Goal: Task Accomplishment & Management: Complete application form

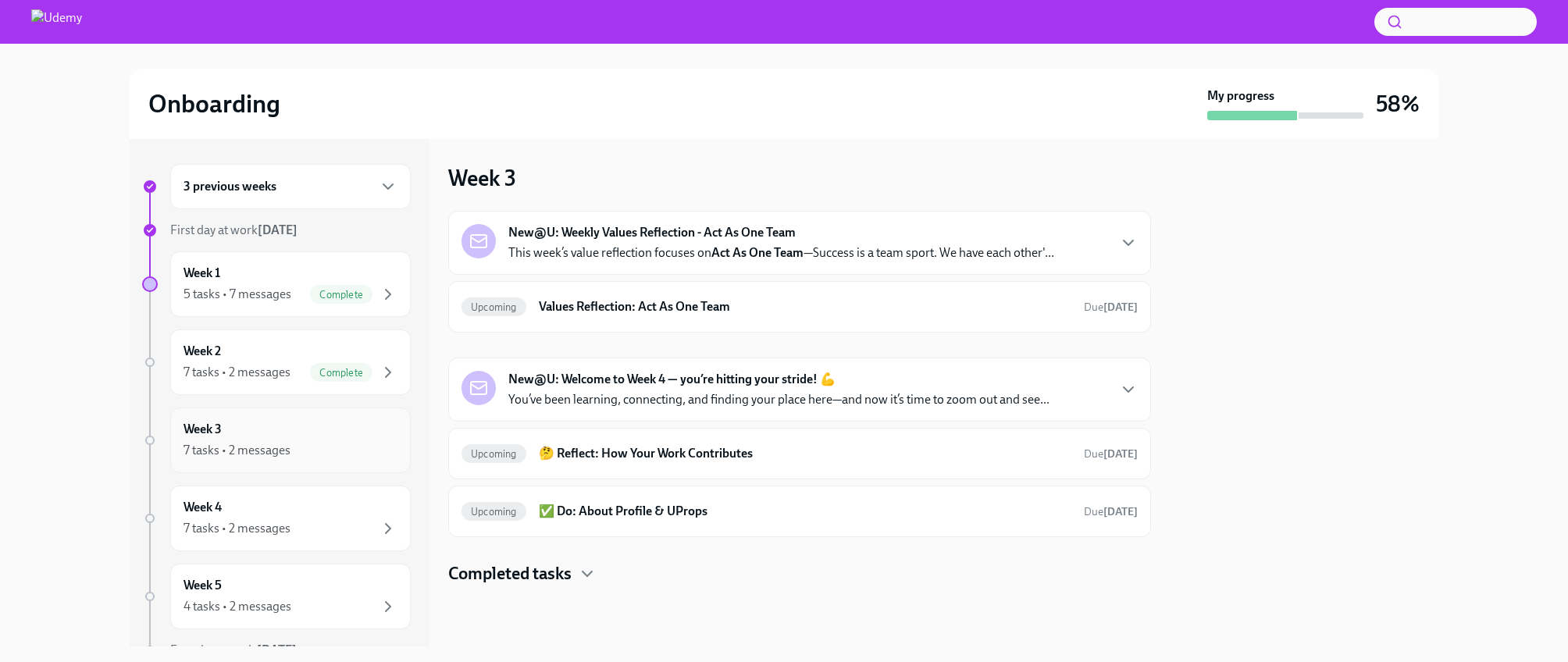
click at [345, 437] on div "Week 3 7 tasks • 2 messages" at bounding box center [290, 440] width 214 height 39
click at [1123, 390] on icon "button" at bounding box center [1128, 390] width 19 height 19
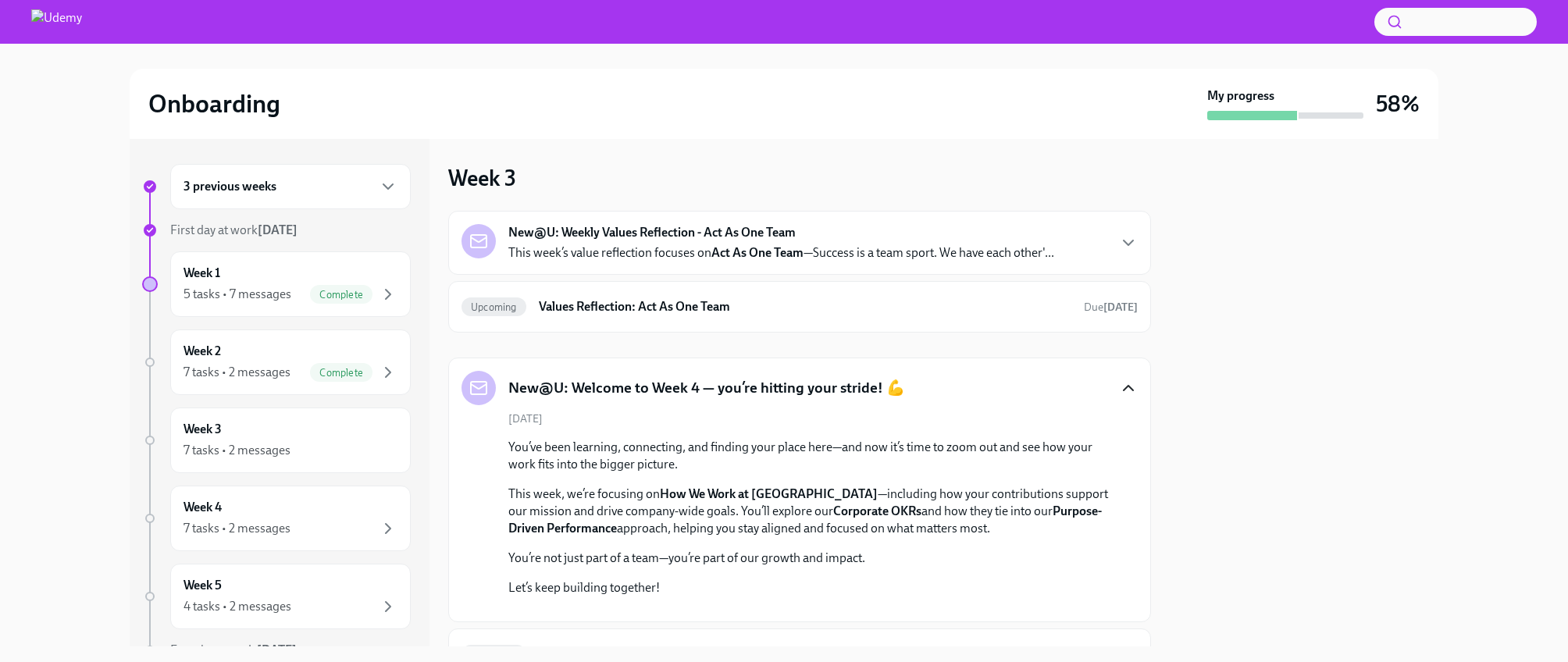
click at [814, 244] on p "This week’s value reflection focuses on Act As One Team —Success is a team spor…" at bounding box center [781, 252] width 545 height 17
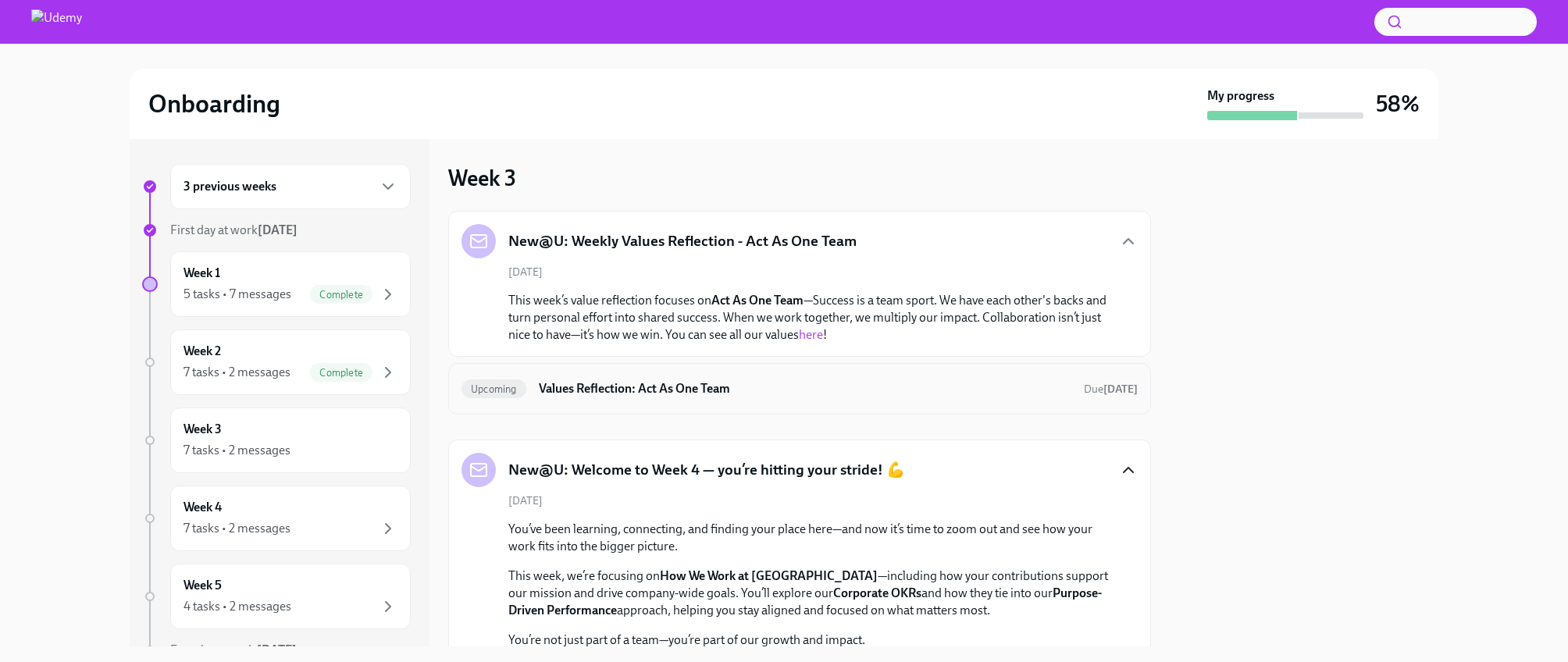
click at [783, 380] on h6 "Values Reflection: Act As One Team" at bounding box center [804, 389] width 532 height 17
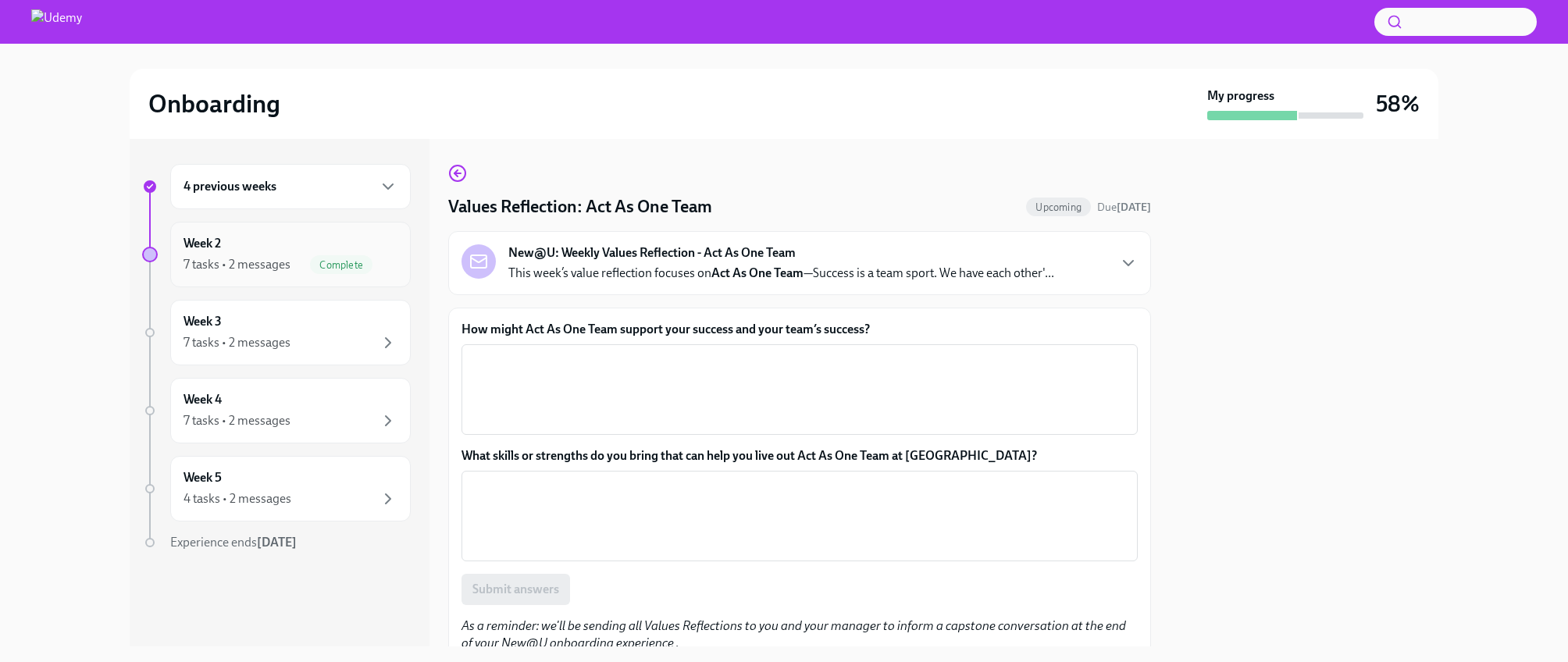
click at [289, 262] on div "7 tasks • 2 messages" at bounding box center [237, 265] width 107 height 17
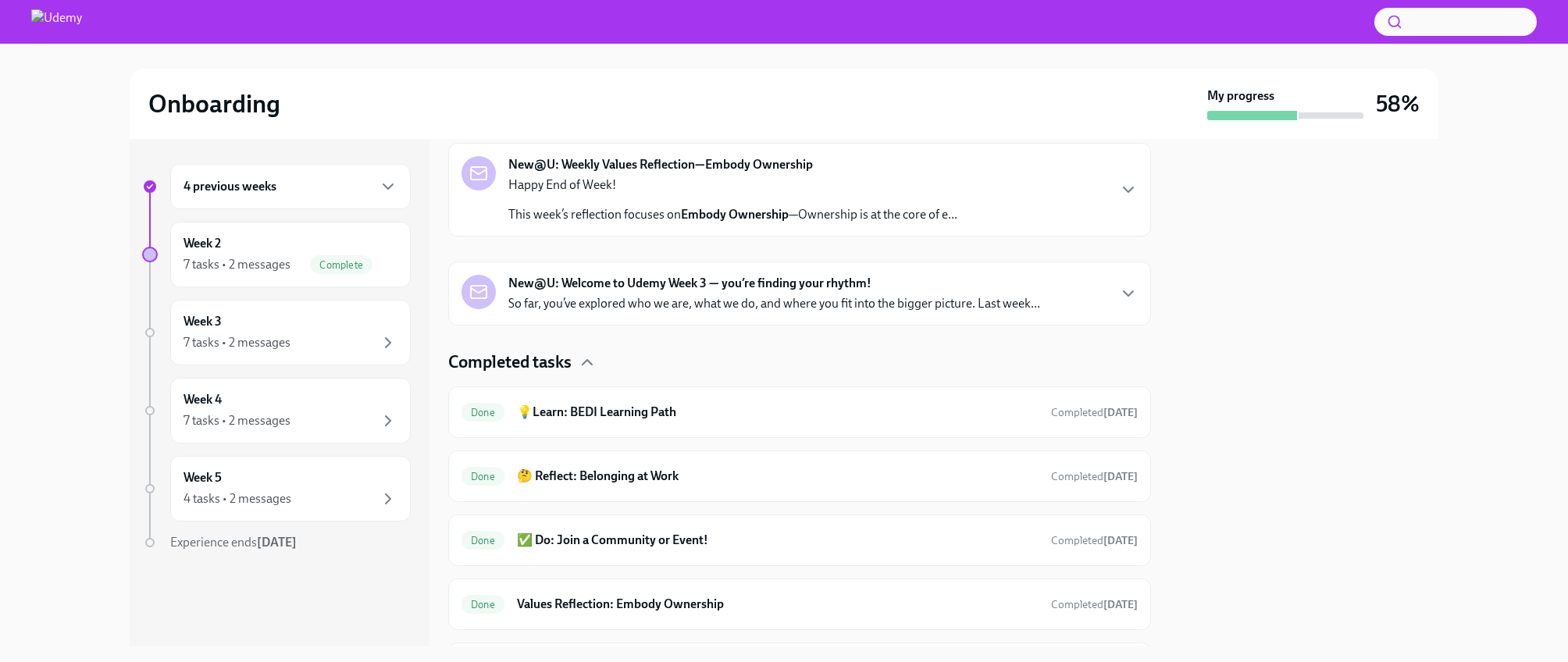
scroll to position [479, 0]
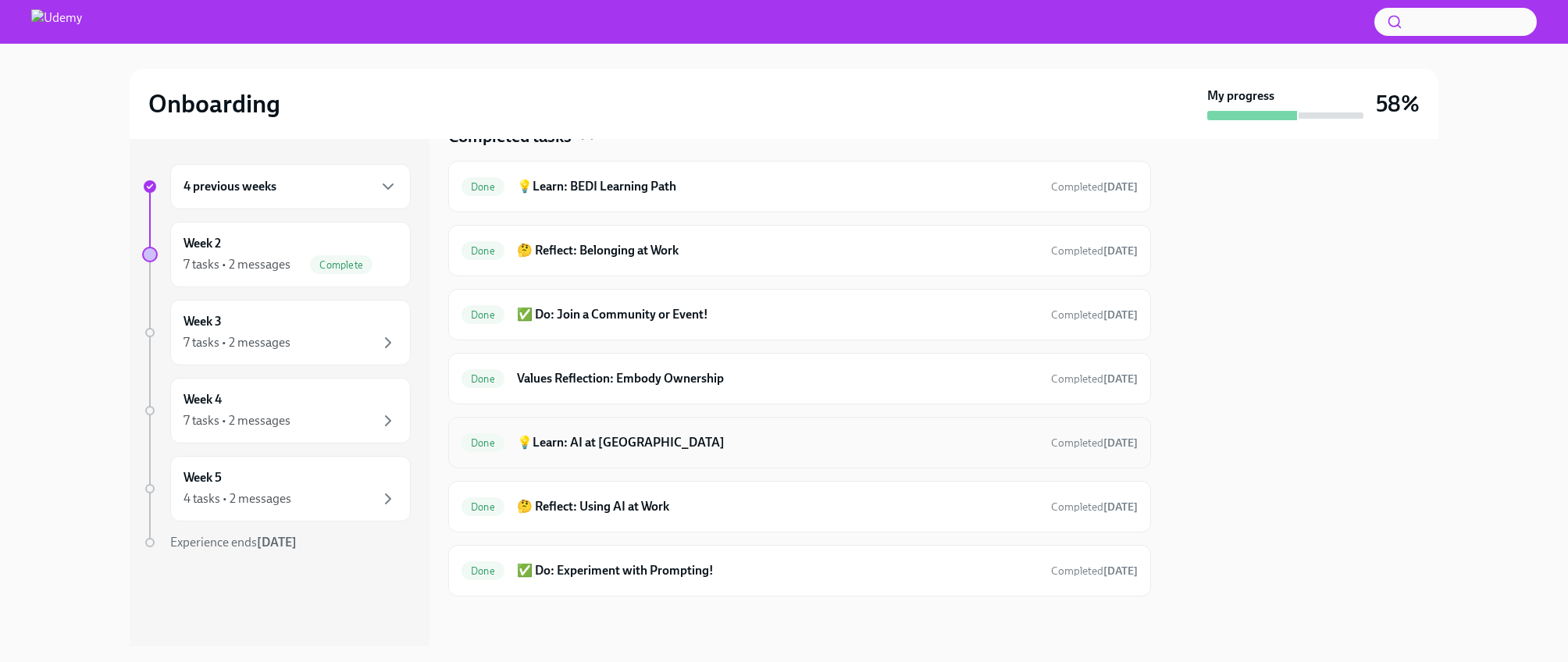
click at [591, 444] on h6 "💡Learn: AI at Udemy" at bounding box center [778, 443] width 522 height 17
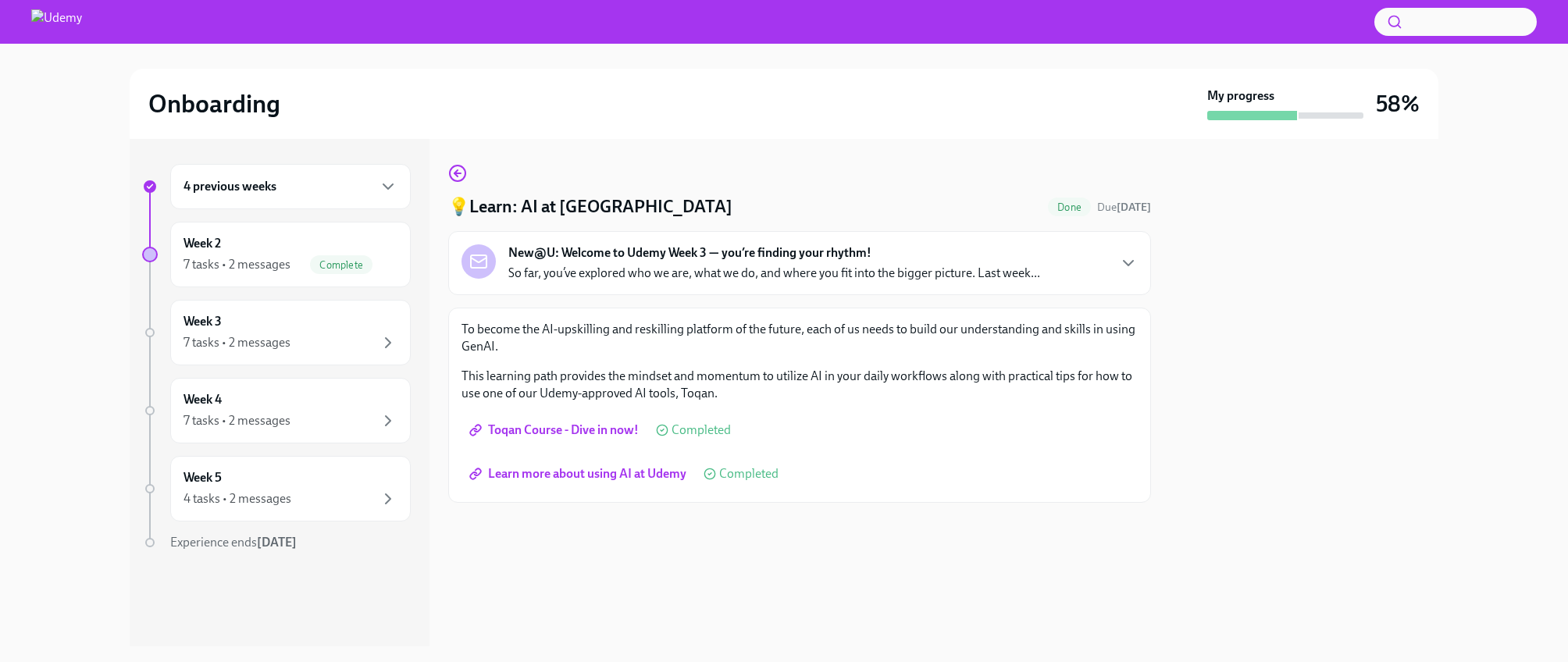
click at [596, 477] on span "Learn more about using AI at Udemy" at bounding box center [579, 474] width 214 height 16
click at [651, 268] on p "So far, you’ve explored who we are, what we do, and where you fit into the bigg…" at bounding box center [774, 273] width 532 height 17
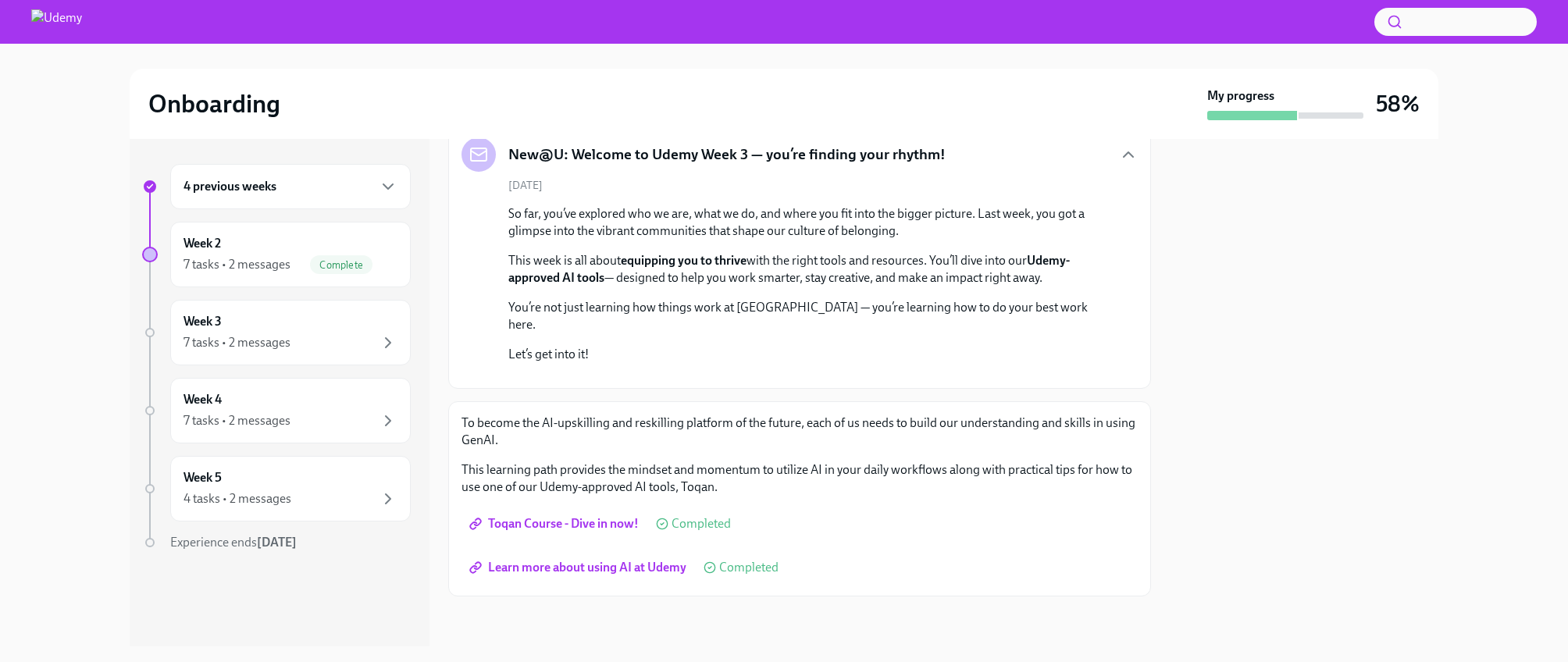
scroll to position [316, 0]
click at [270, 338] on div "7 tasks • 2 messages" at bounding box center [237, 343] width 107 height 17
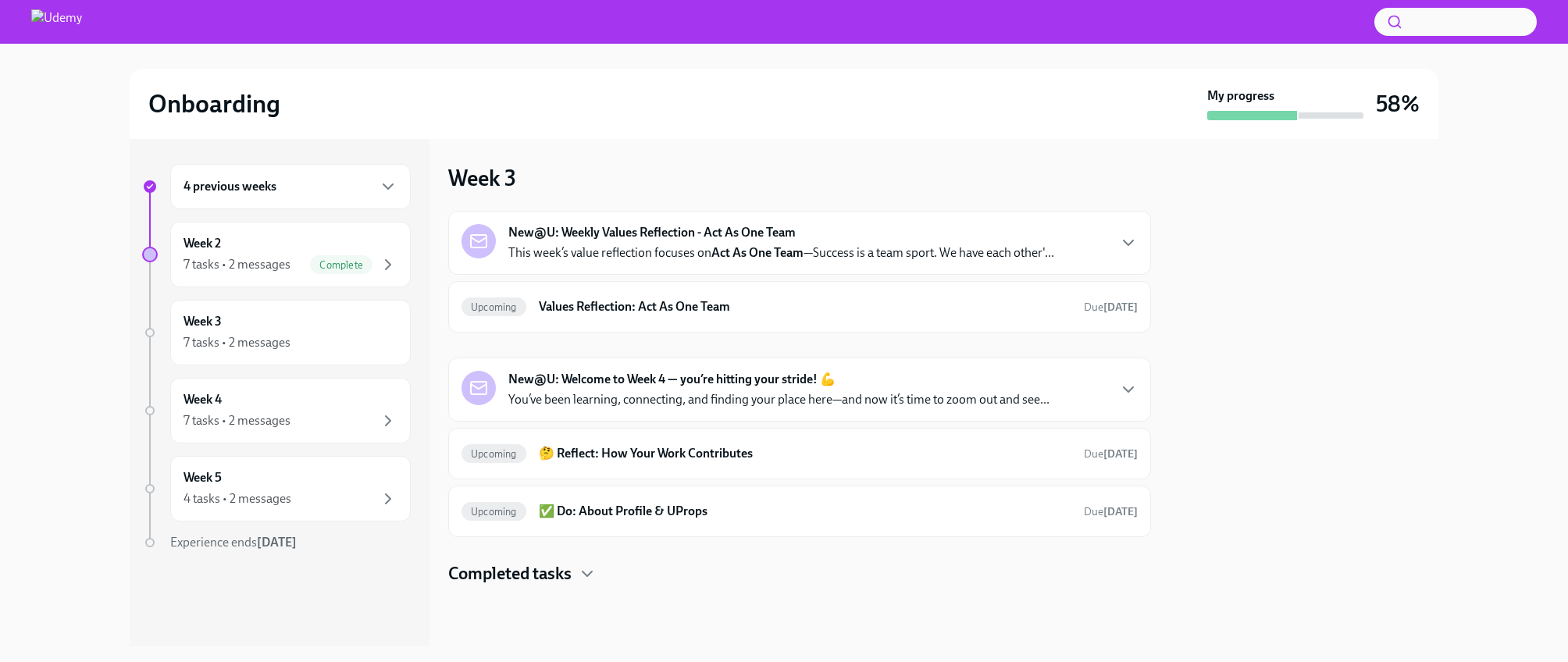
click at [774, 258] on strong "Act As One Team" at bounding box center [757, 252] width 92 height 15
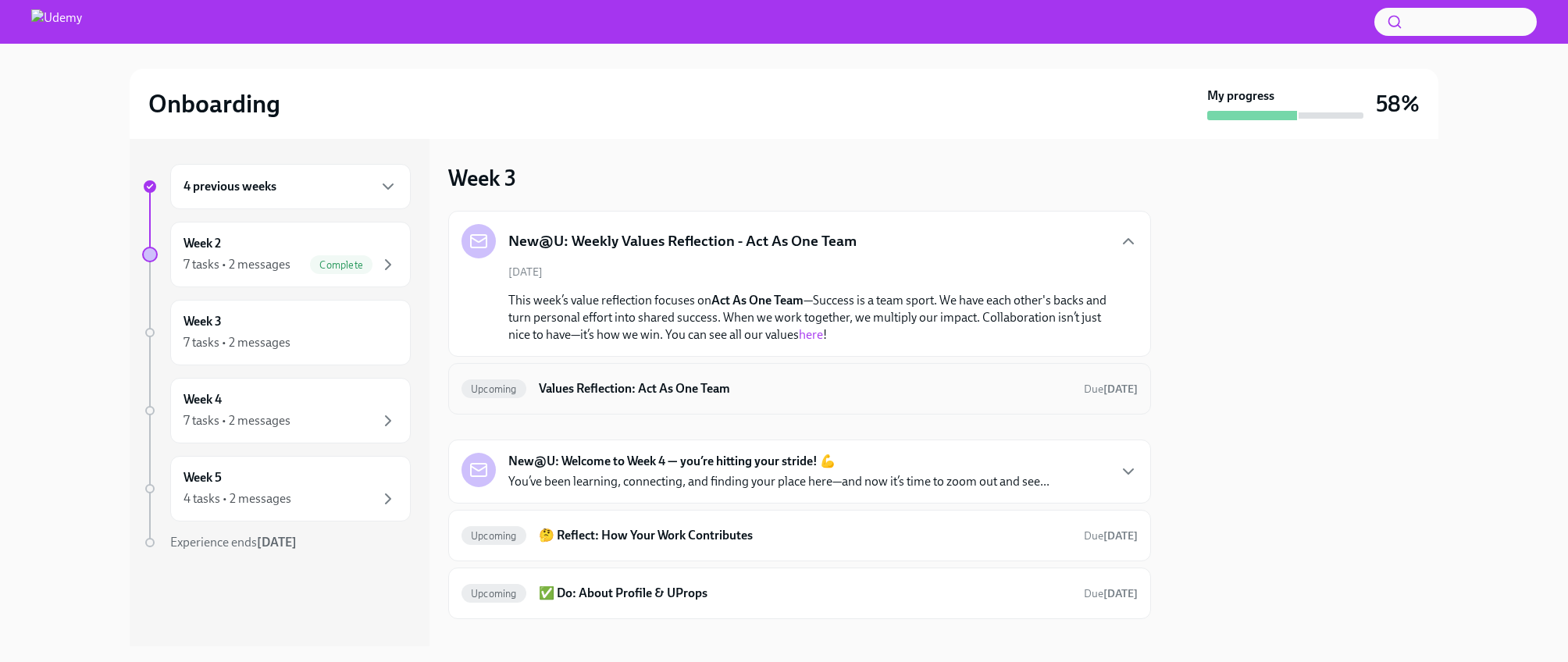
click at [687, 380] on h6 "Values Reflection: Act As One Team" at bounding box center [804, 389] width 532 height 17
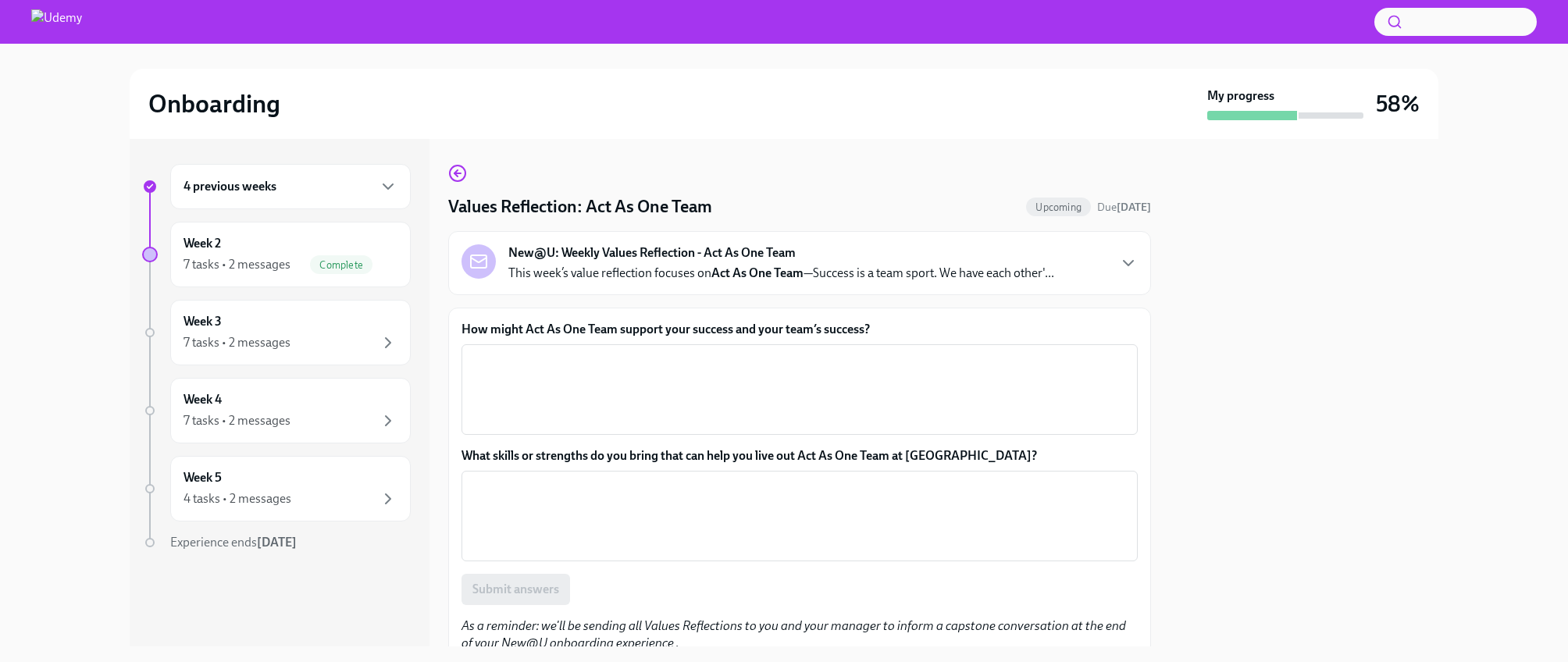
click at [1010, 279] on p "This week’s value reflection focuses on Act As One Team —Success is a team spor…" at bounding box center [781, 273] width 545 height 17
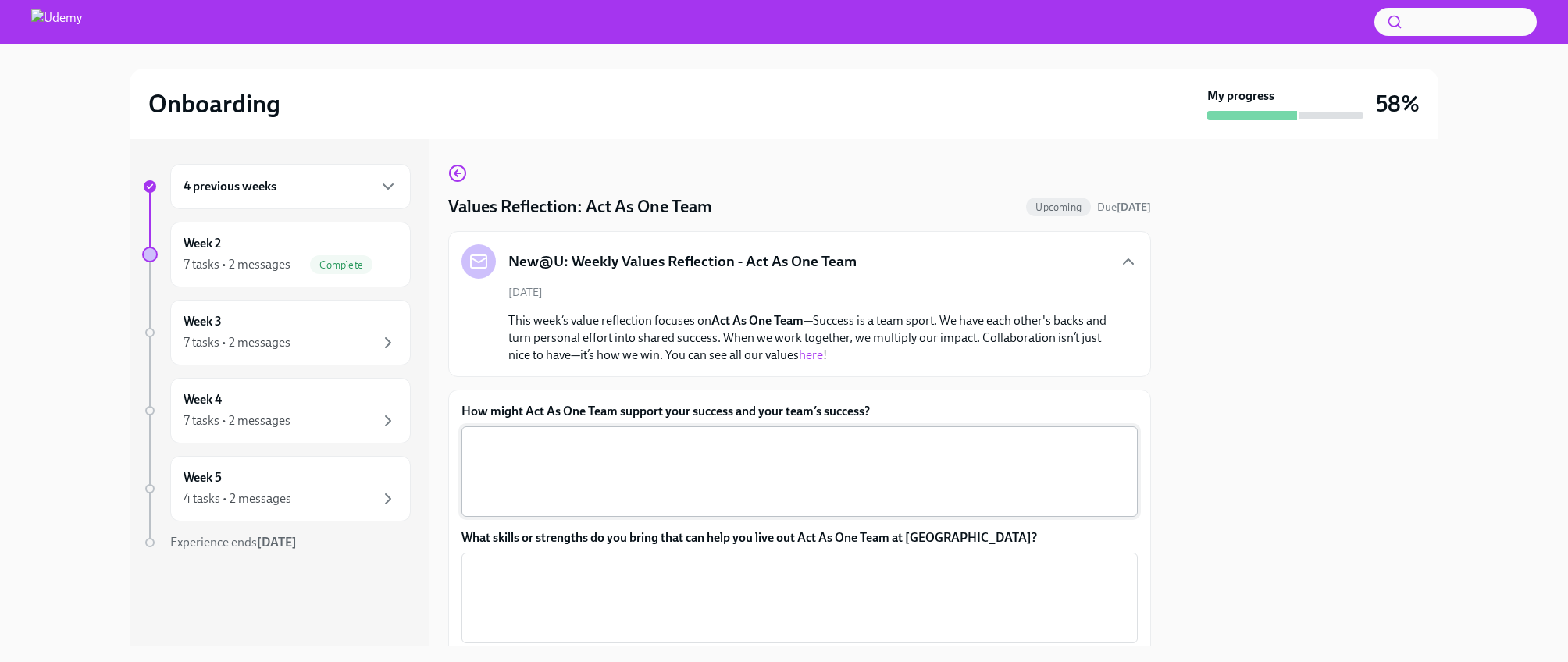
click at [755, 467] on textarea "How might Act As One Team support your success and your team’s success?" at bounding box center [800, 472] width 657 height 75
click at [384, 340] on icon "button" at bounding box center [388, 343] width 19 height 19
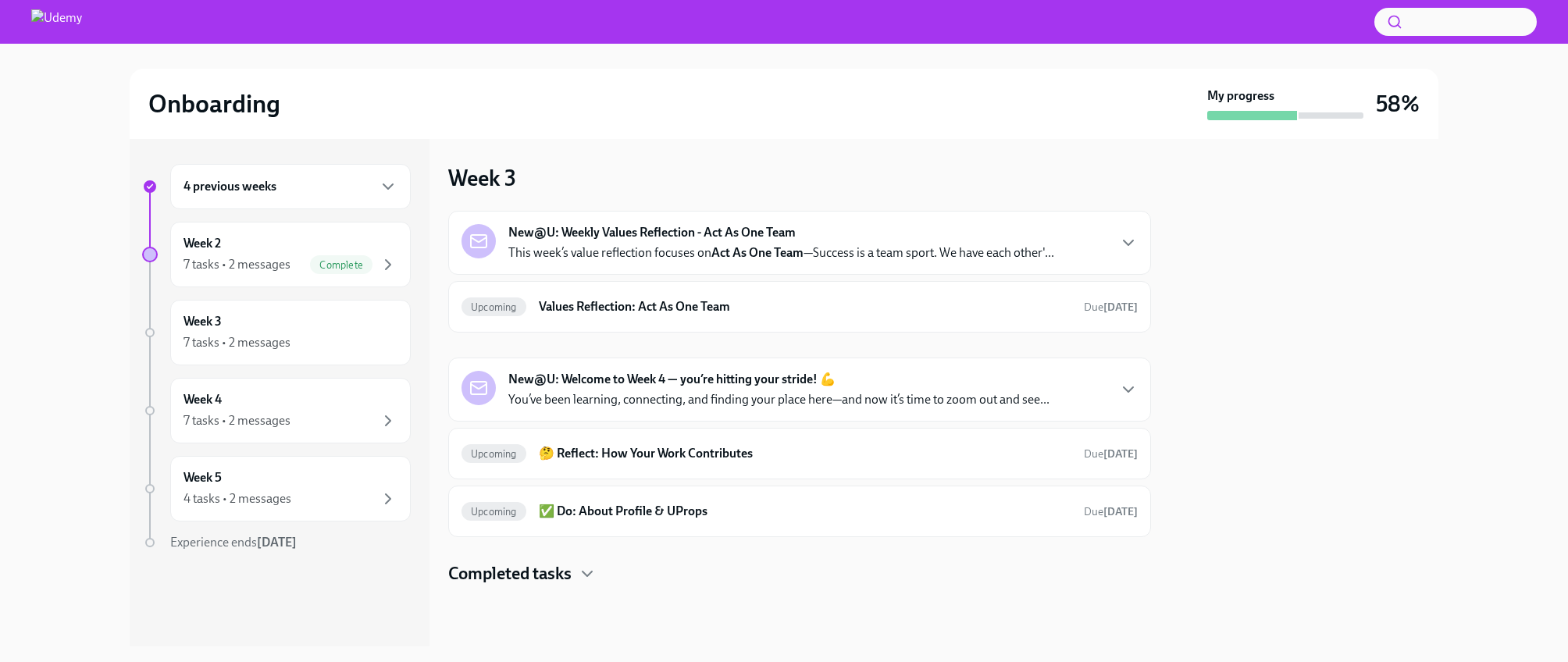
click at [711, 263] on div "New@U: Weekly Values Reflection - Act As One Team This week’s value reflection …" at bounding box center [800, 243] width 703 height 64
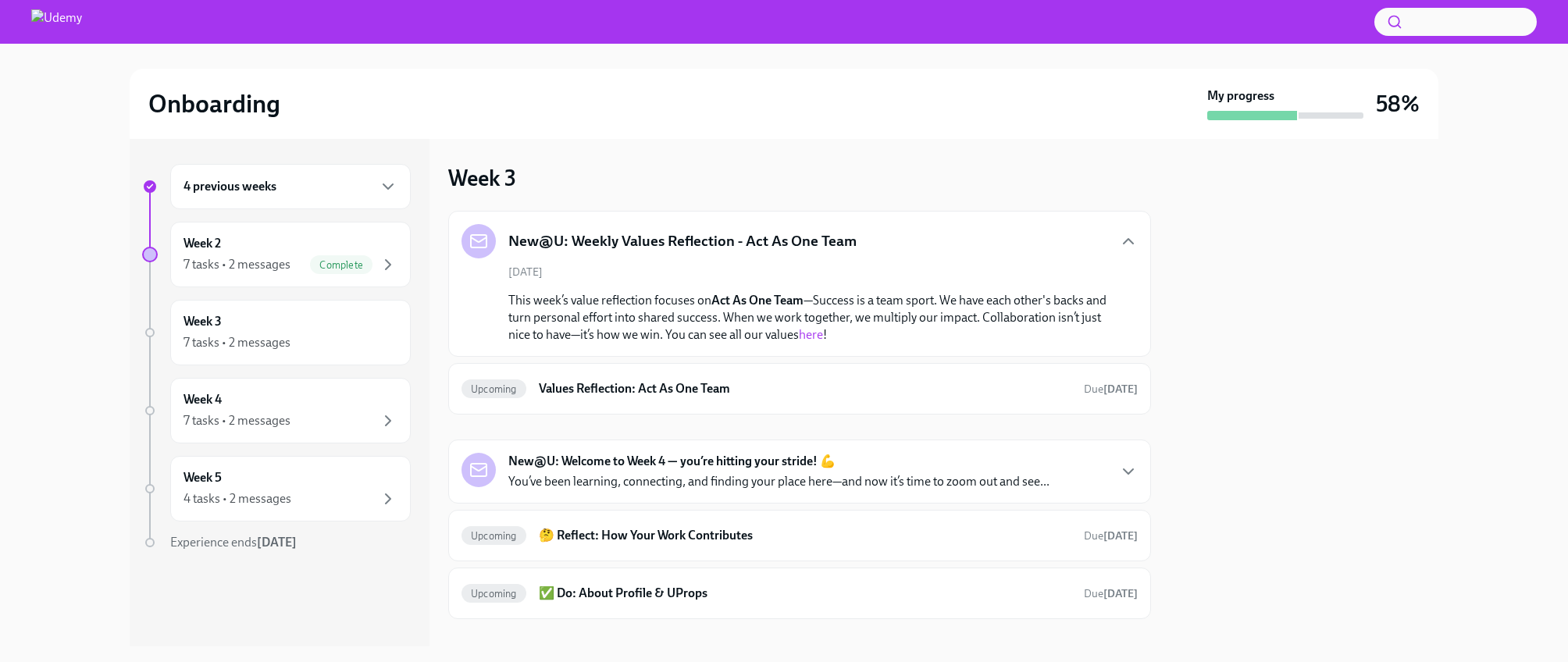
click at [806, 332] on link "here" at bounding box center [811, 334] width 24 height 15
click at [386, 177] on icon "button" at bounding box center [388, 186] width 19 height 19
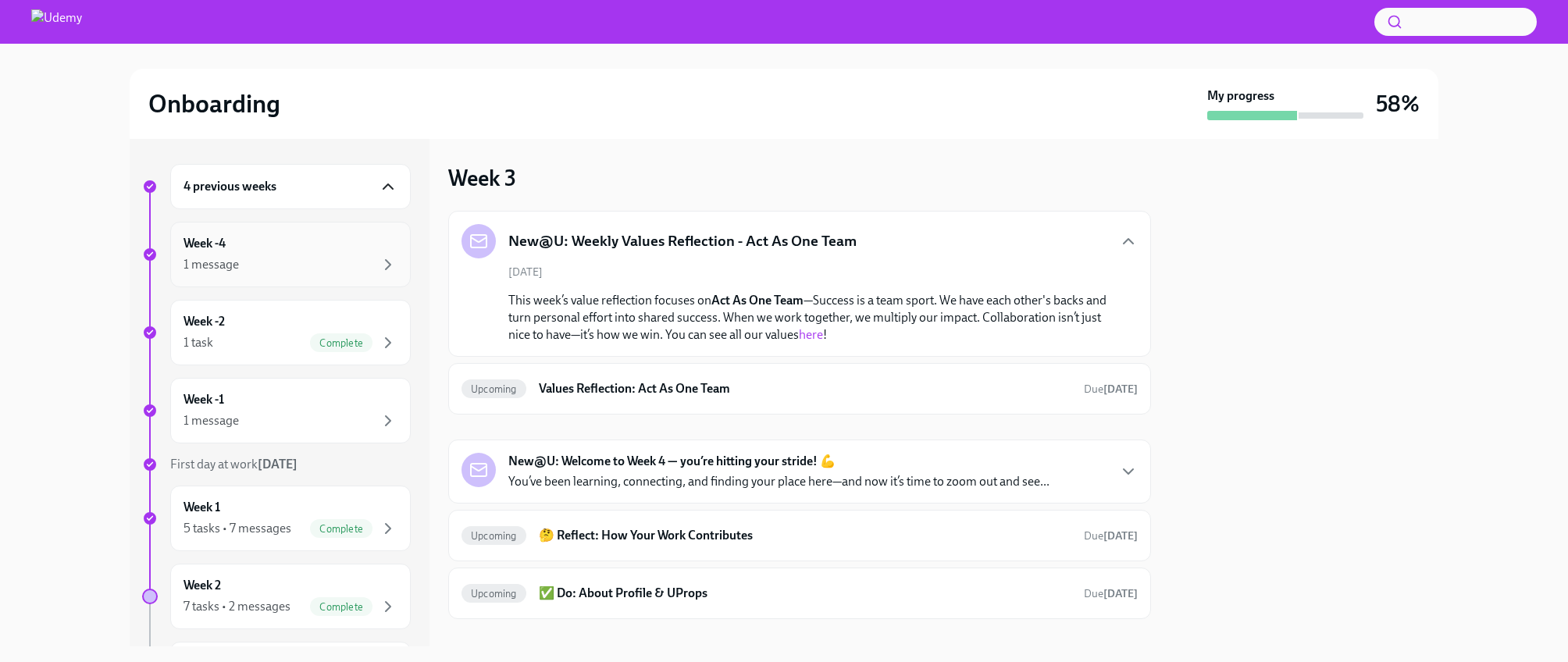
click at [271, 262] on div "1 message" at bounding box center [290, 265] width 214 height 19
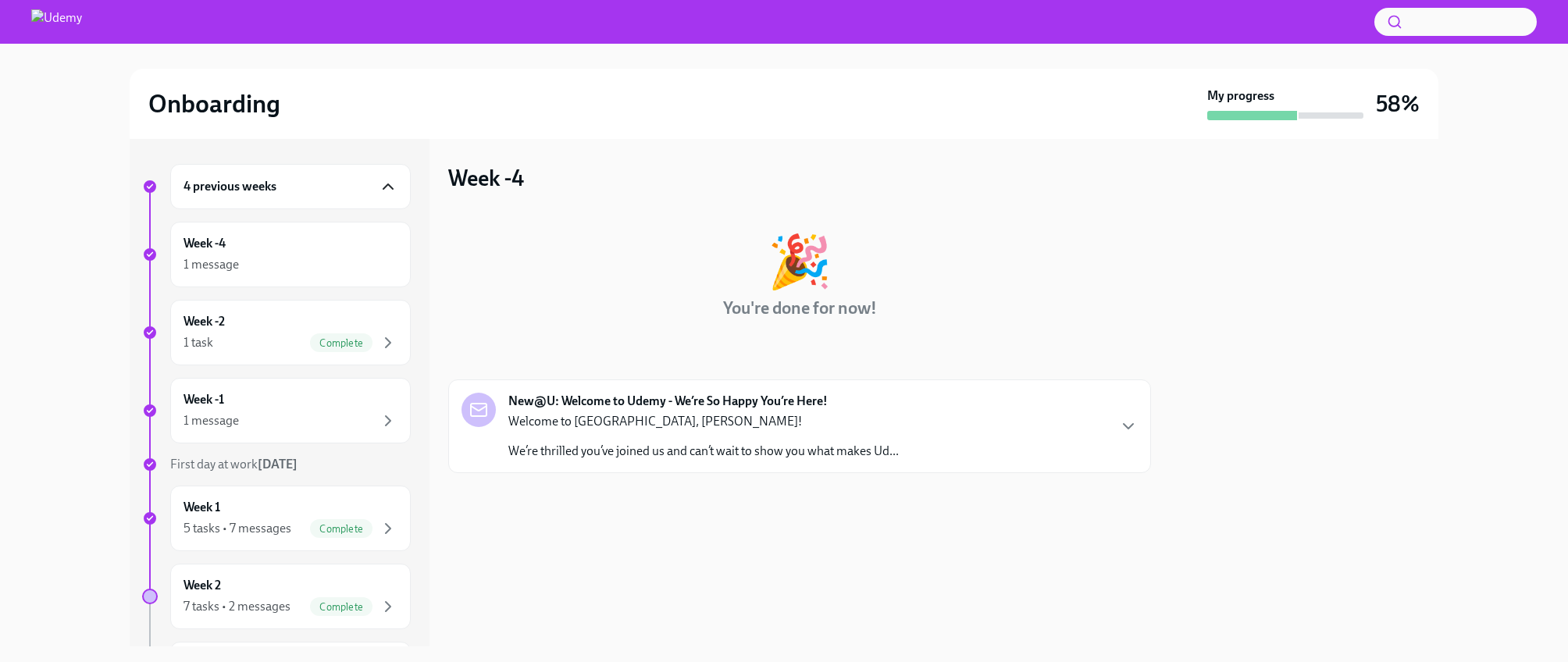
click at [671, 452] on p "We’re thrilled you’ve joined us and can’t wait to show you what makes Ud..." at bounding box center [703, 451] width 390 height 17
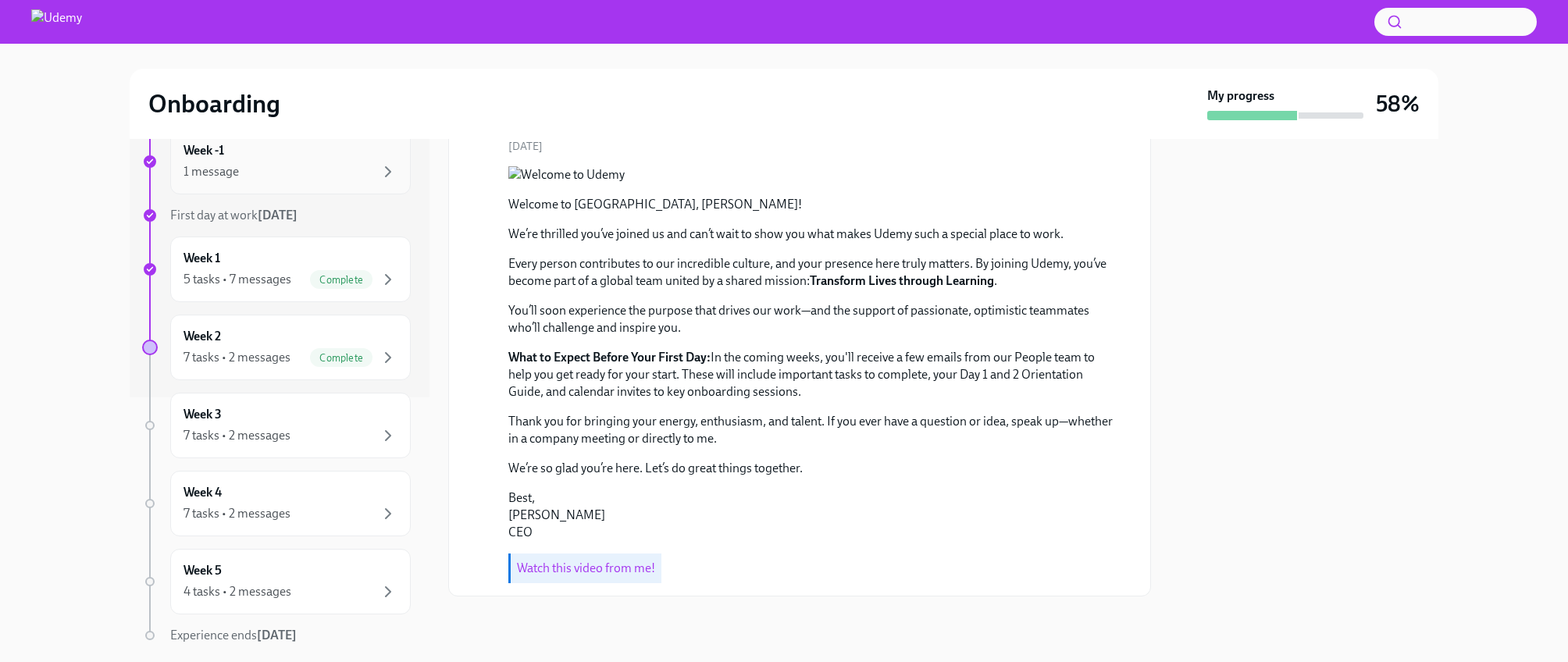
scroll to position [258, 0]
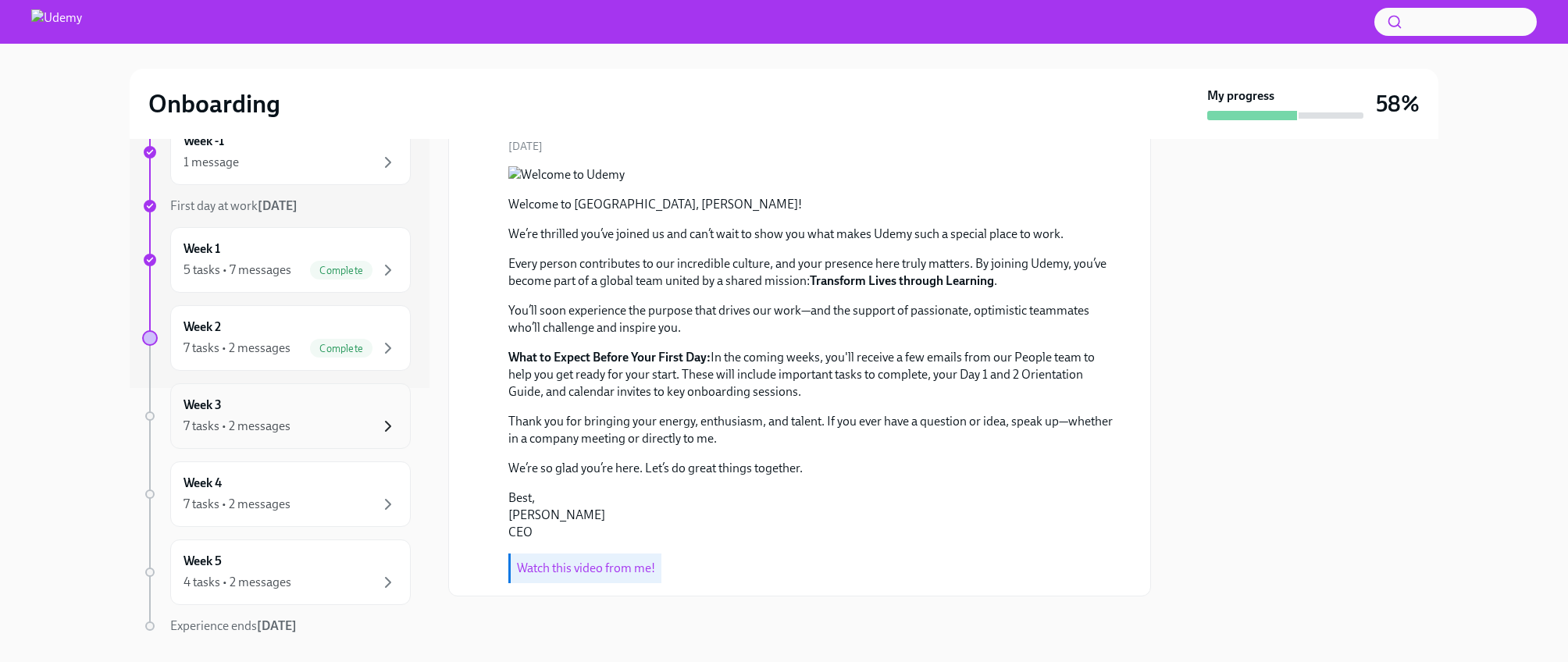
click at [380, 429] on icon "button" at bounding box center [388, 427] width 19 height 19
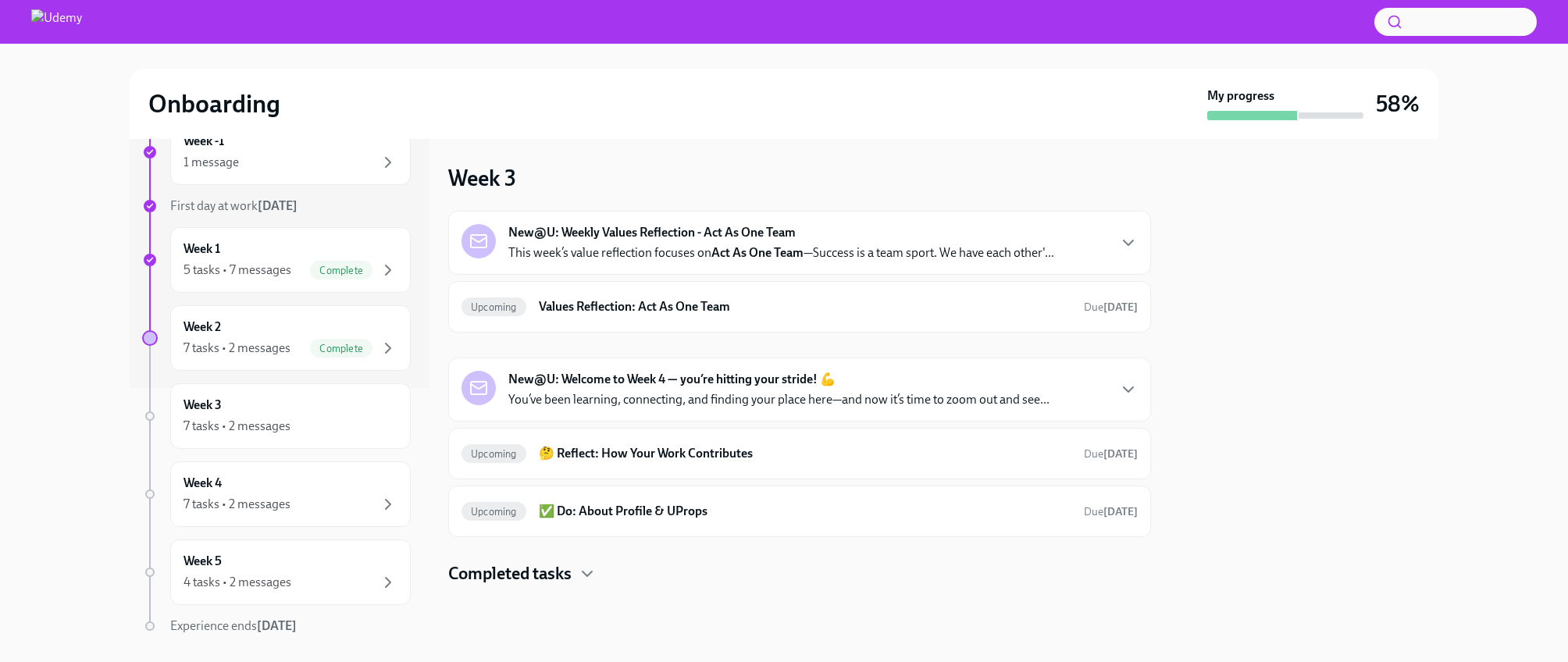
click at [933, 251] on p "This week’s value reflection focuses on Act As One Team —Success is a team spor…" at bounding box center [781, 252] width 545 height 17
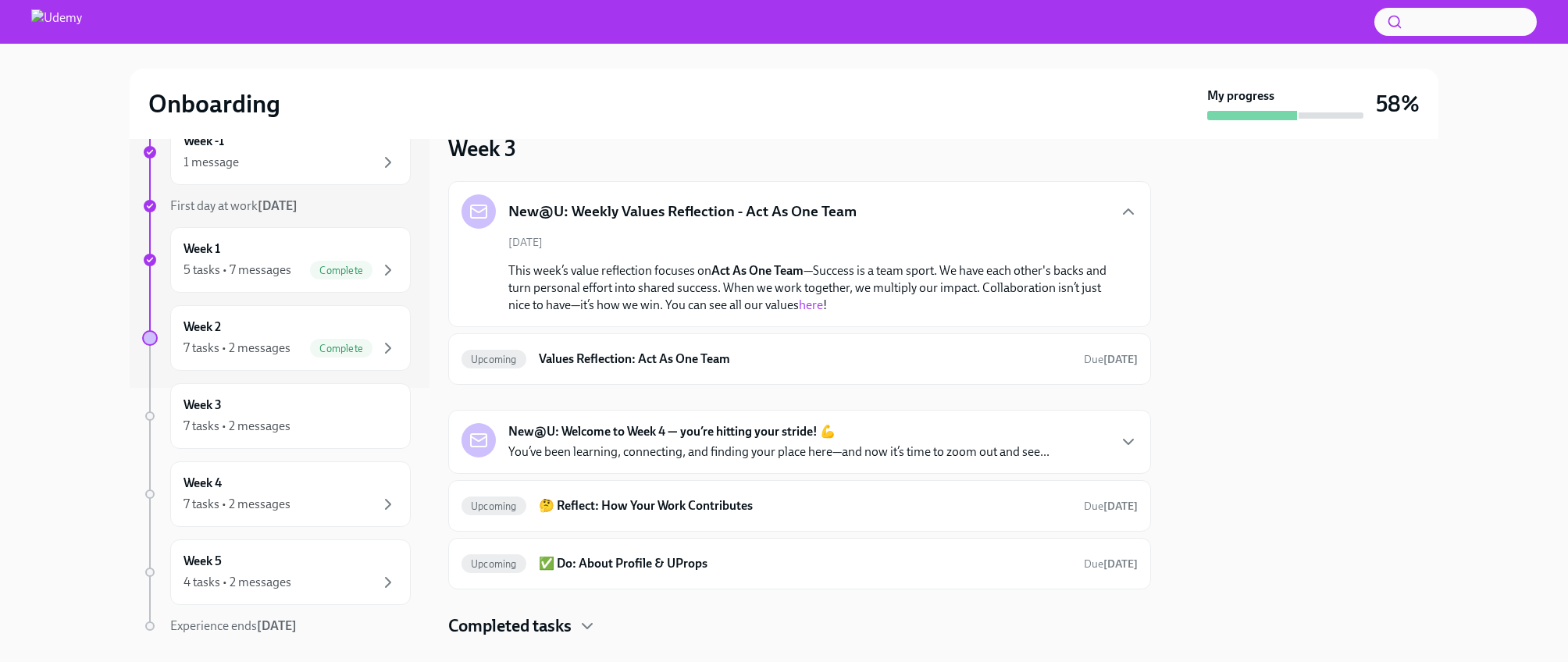
scroll to position [53, 0]
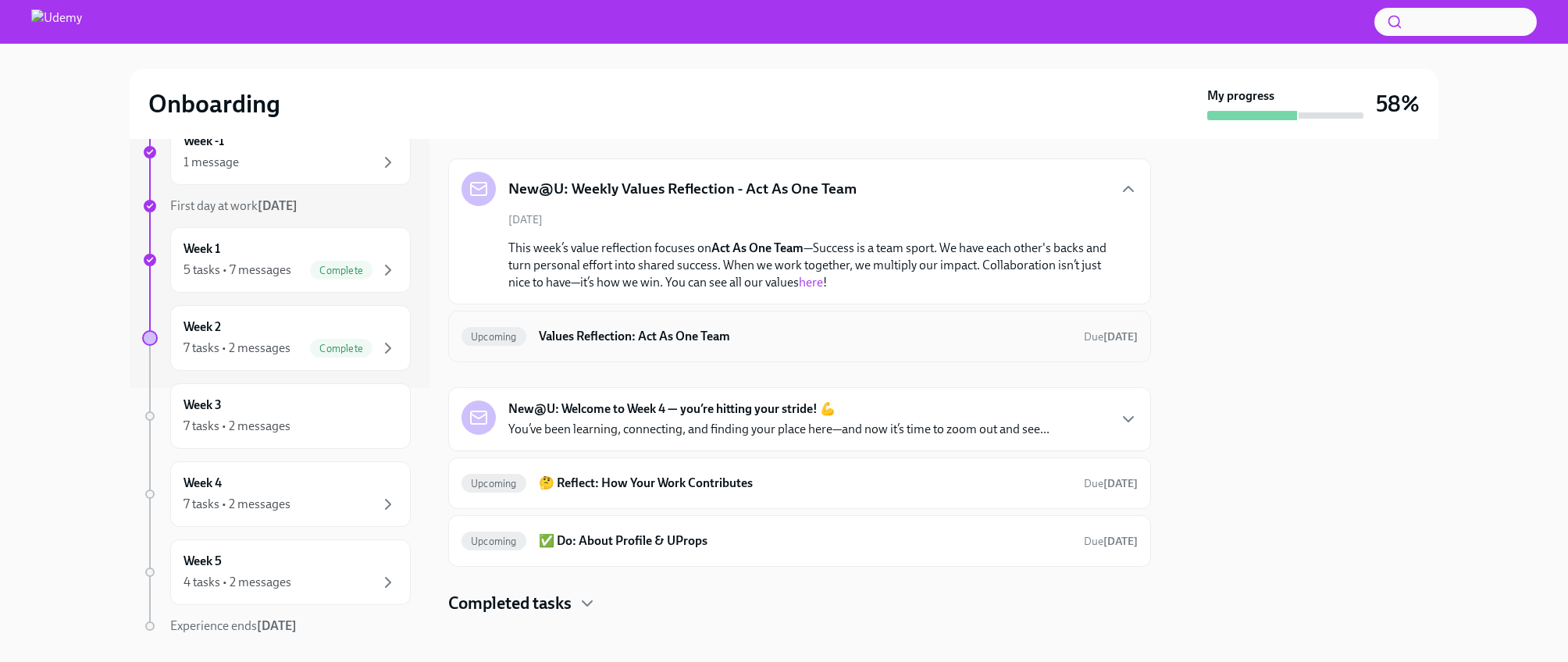
click at [926, 336] on h6 "Values Reflection: Act As One Team" at bounding box center [804, 336] width 532 height 17
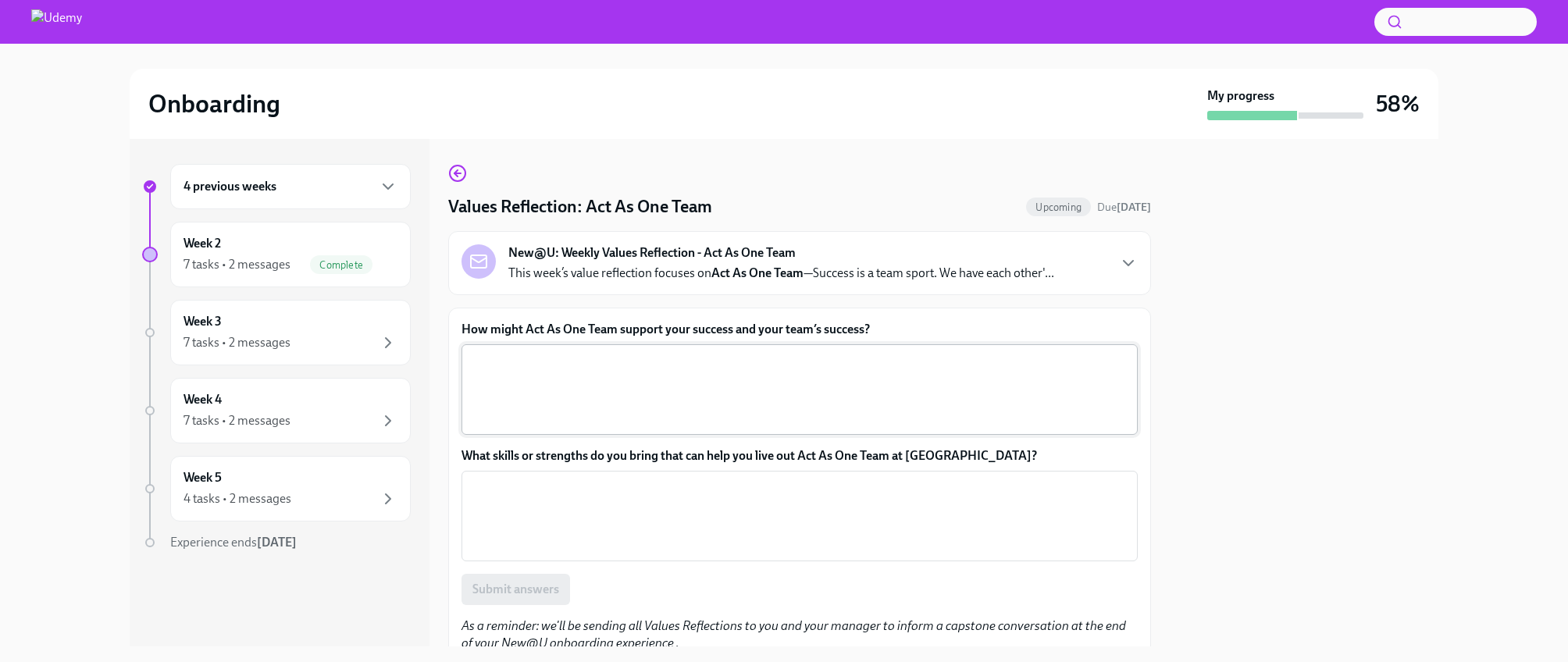
click at [789, 386] on textarea "How might Act As One Team support your success and your team’s success?" at bounding box center [800, 390] width 657 height 75
click at [922, 262] on div "New@U: Weekly Values Reflection - Act As One Team This week’s value reflection …" at bounding box center [781, 263] width 545 height 38
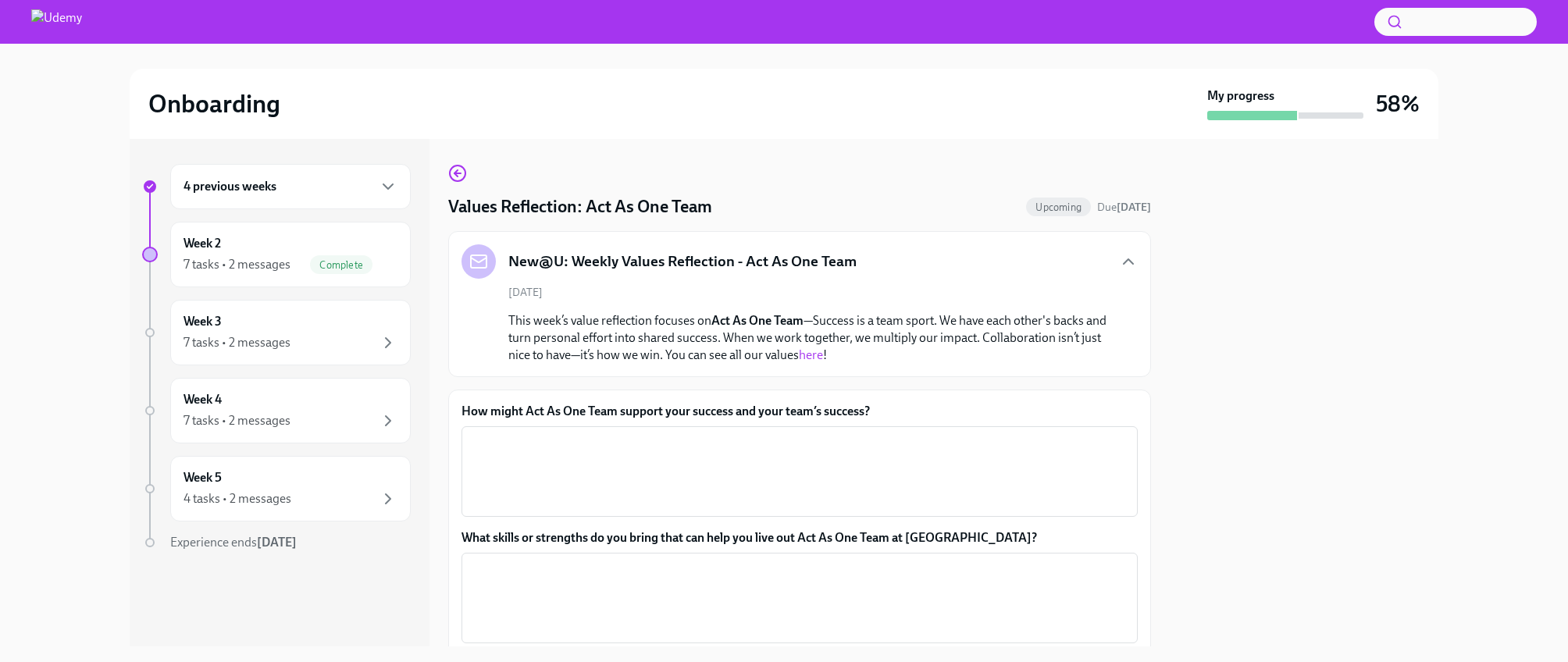
click at [804, 358] on link "here" at bounding box center [811, 355] width 24 height 15
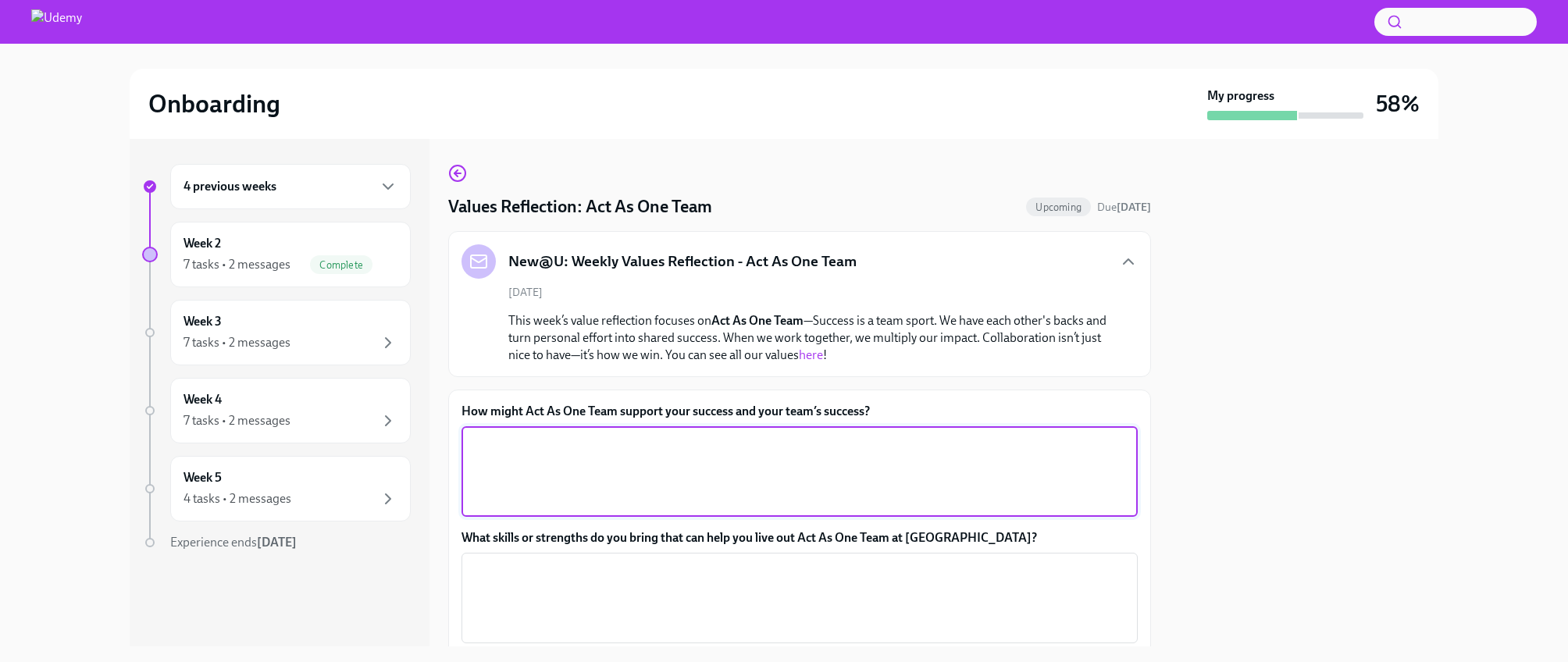
click at [588, 468] on textarea "How might Act As One Team support your success and your team’s success?" at bounding box center [800, 472] width 657 height 75
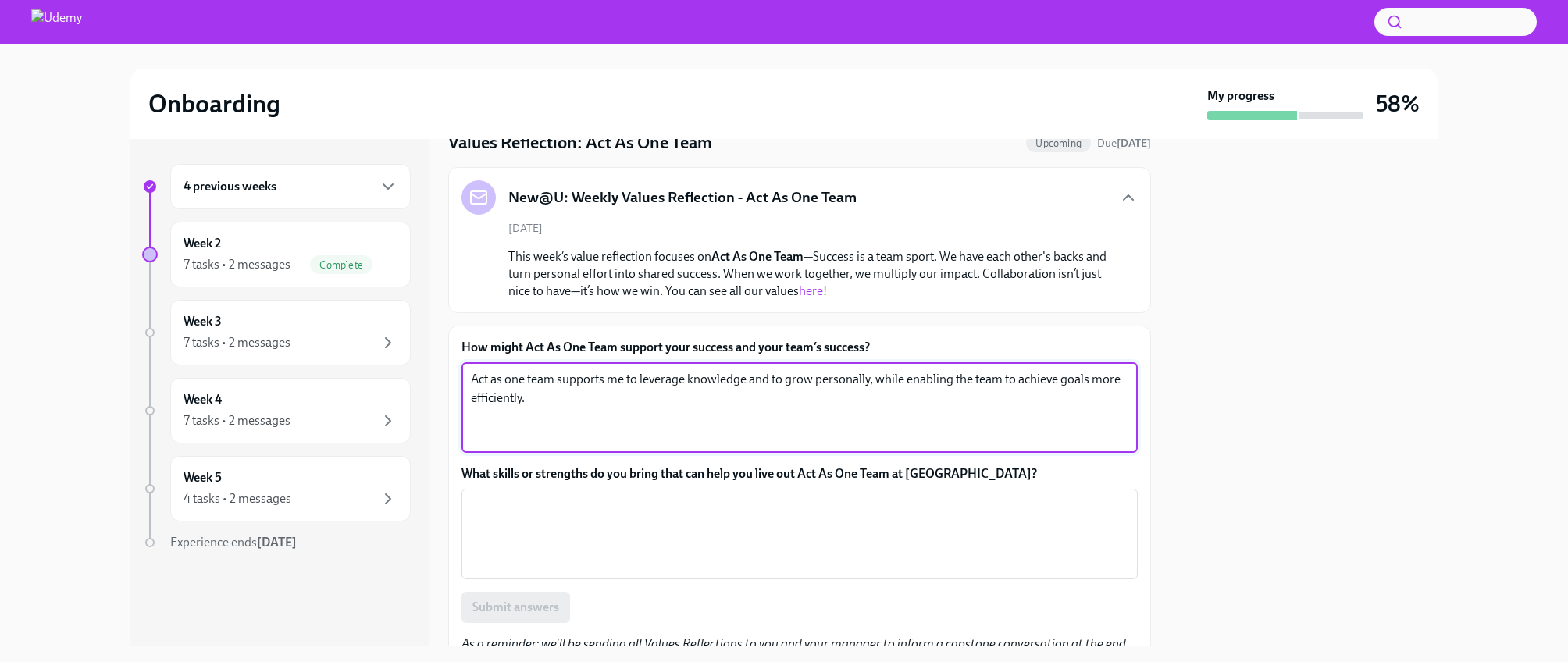
scroll to position [72, 0]
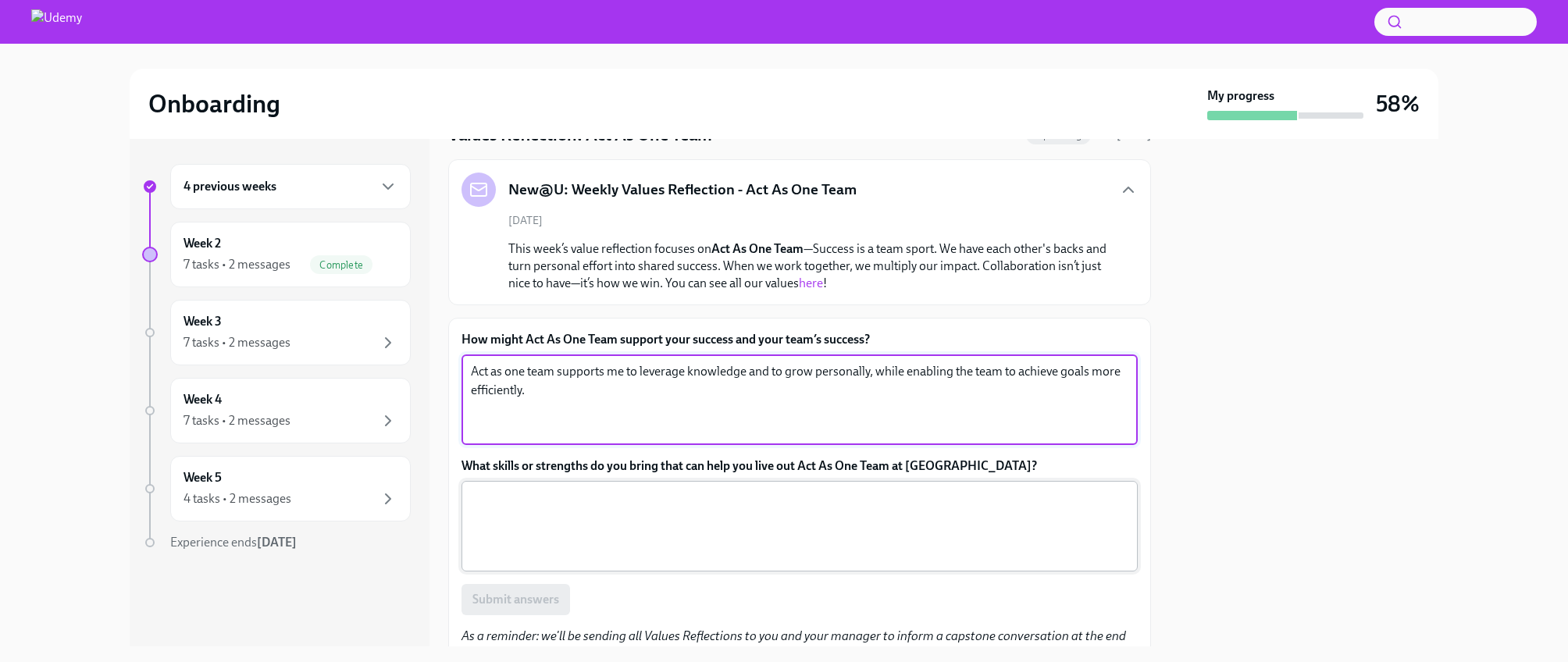
type textarea "Act as one team supports me to leverage knowledge and to grow personally, while…"
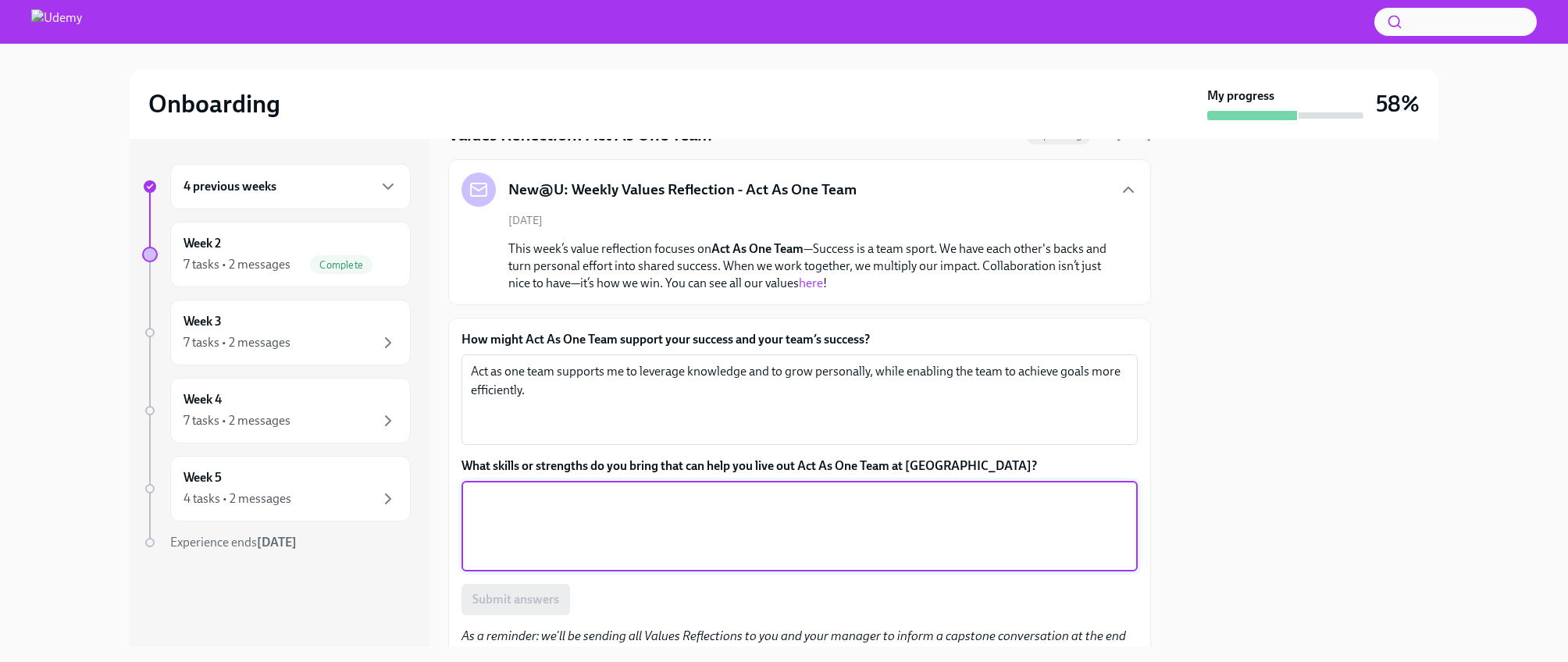
click at [542, 518] on textarea "What skills or strengths do you bring that can help you live out Act As One Tea…" at bounding box center [800, 526] width 657 height 75
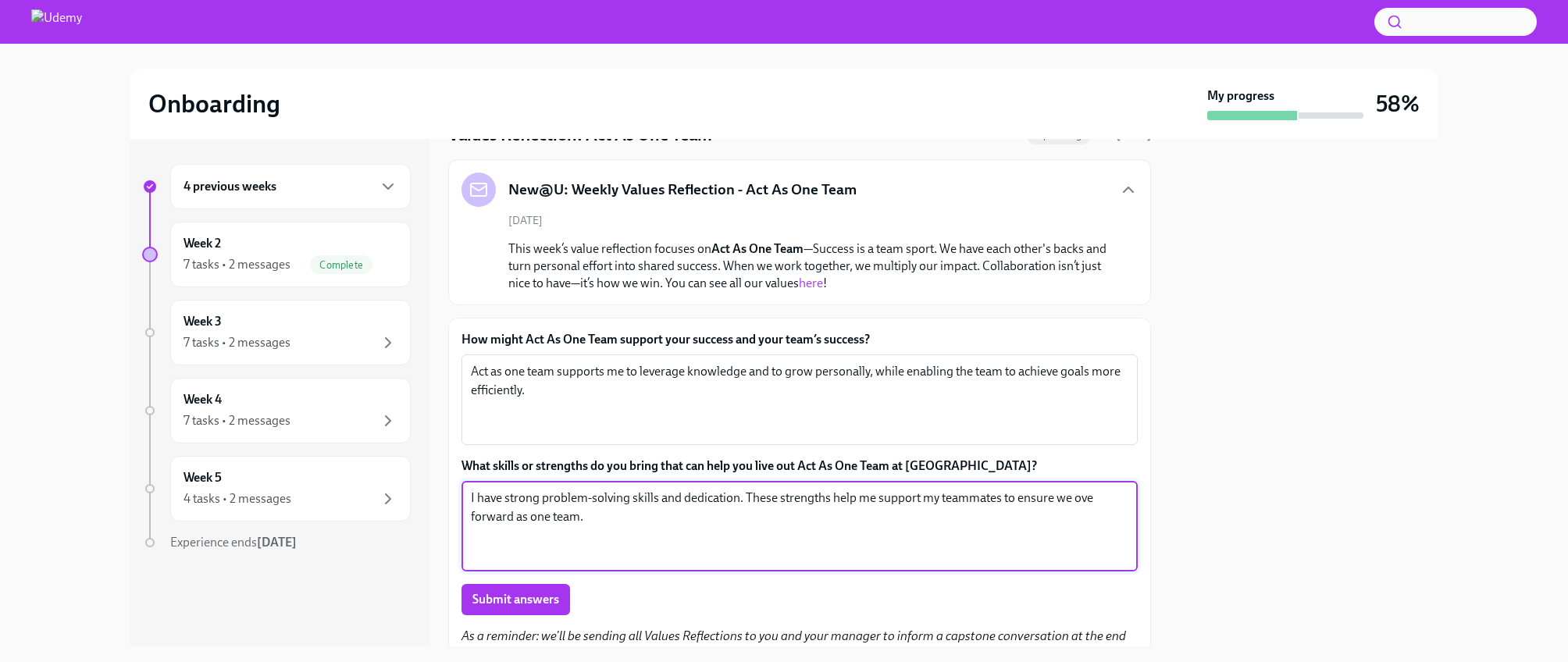
click at [1079, 500] on textarea "I have strong problem-solving skills and dedication. These strengths help me su…" at bounding box center [800, 526] width 657 height 75
type textarea "I have strong problem-solving skills and dedication. These strengths help me su…"
click at [485, 603] on span "Submit answers" at bounding box center [516, 599] width 87 height 16
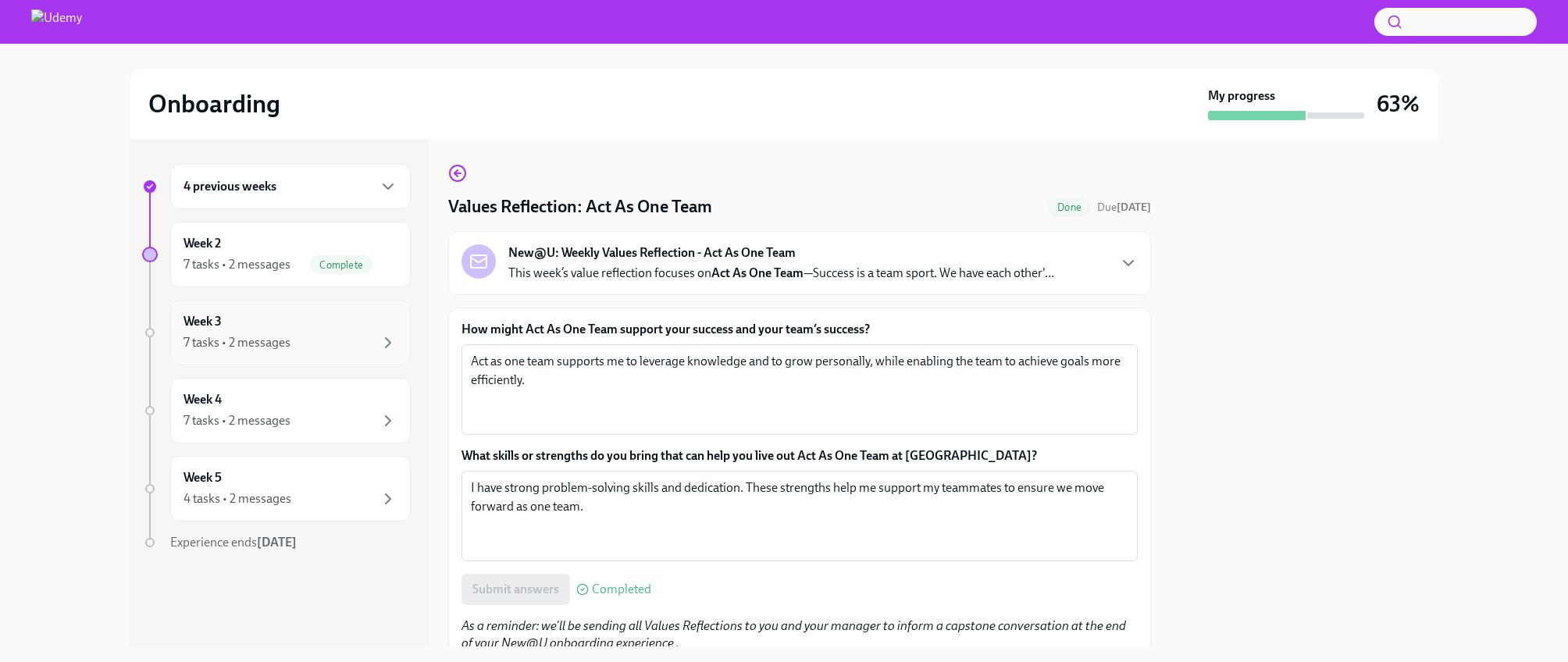
click at [356, 345] on div "7 tasks • 2 messages" at bounding box center [290, 343] width 214 height 19
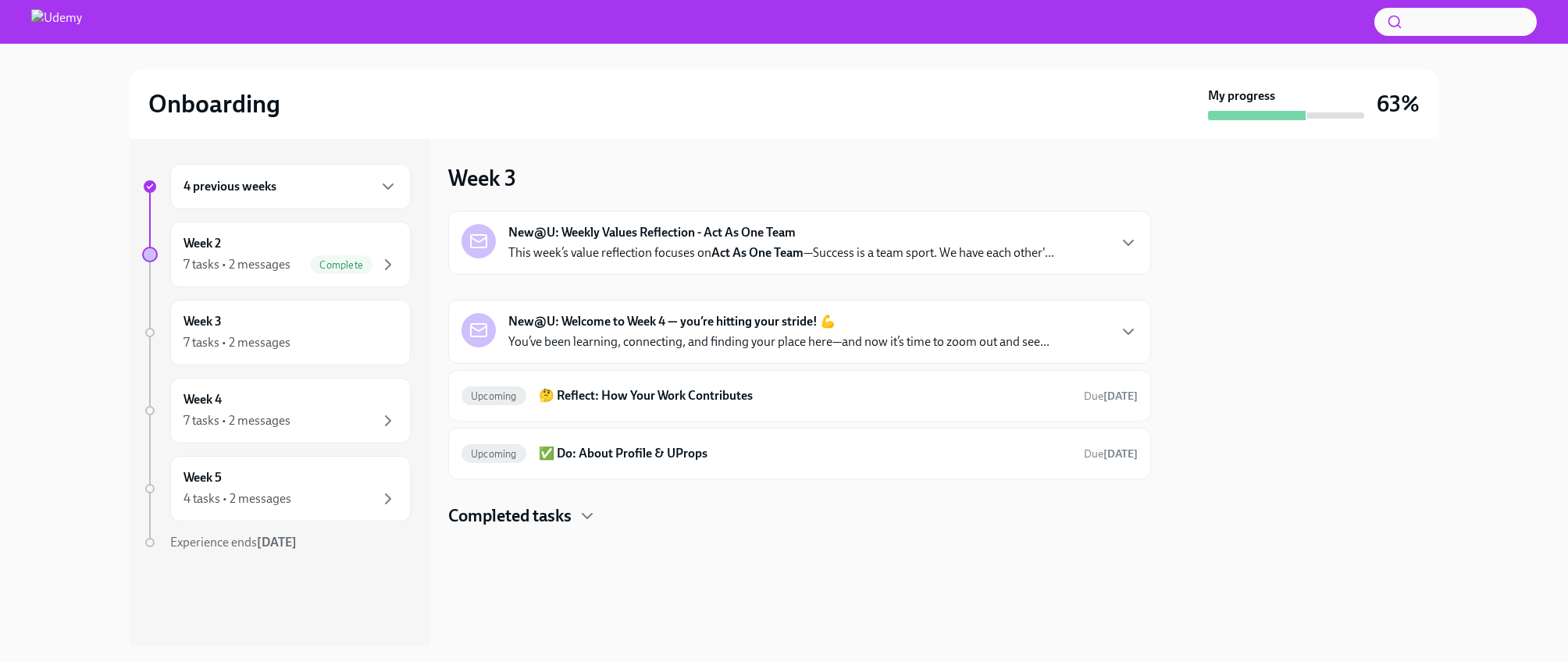
click at [630, 247] on p "This week’s value reflection focuses on Act As One Team —Success is a team spor…" at bounding box center [781, 252] width 545 height 17
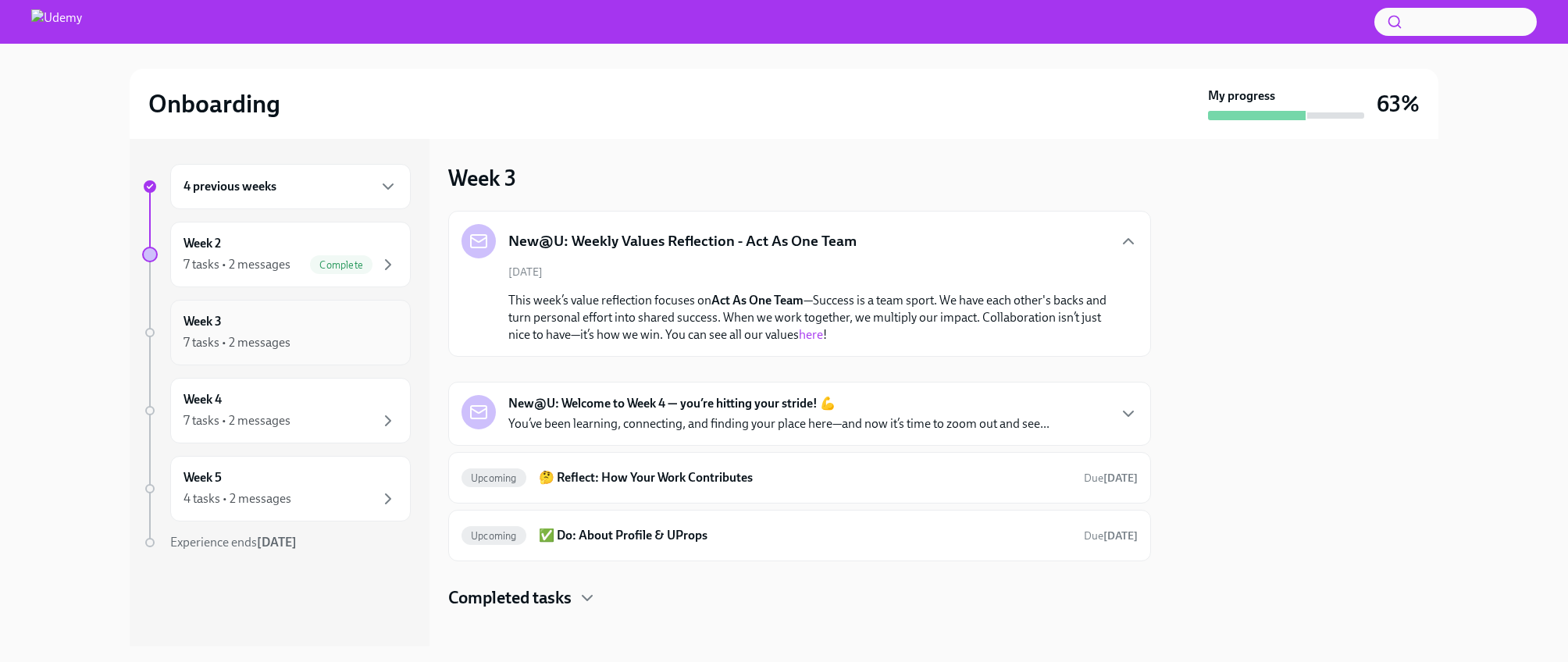
click at [215, 333] on div "7 tasks • 2 messages" at bounding box center [290, 343] width 214 height 19
click at [635, 242] on h5 "New@U: Weekly Values Reflection - Act As One Team" at bounding box center [683, 241] width 348 height 21
click at [582, 405] on strong "New@U: Welcome to Week 4 — you’re hitting your stride! 💪" at bounding box center [671, 403] width 327 height 17
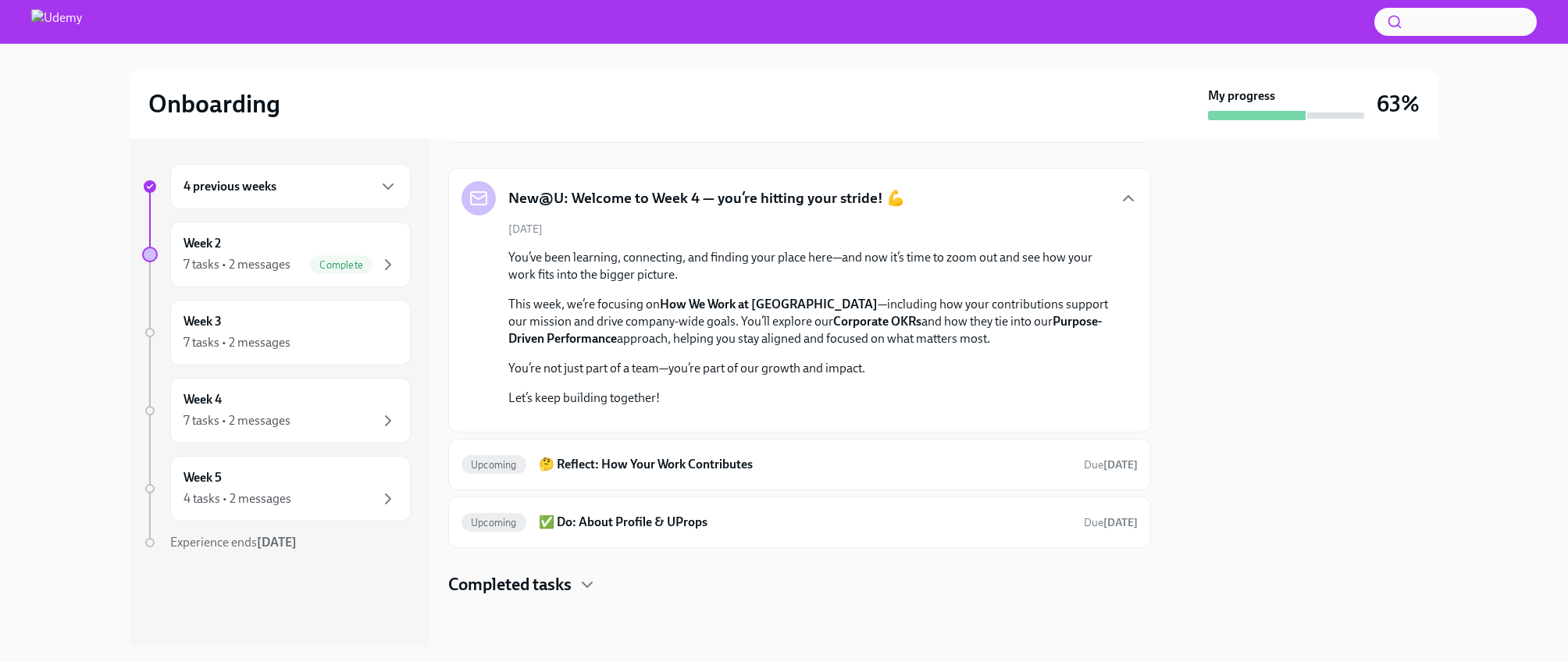
scroll to position [516, 0]
click at [606, 470] on h6 "🤔 Reflect: How Your Work Contributes" at bounding box center [804, 464] width 532 height 17
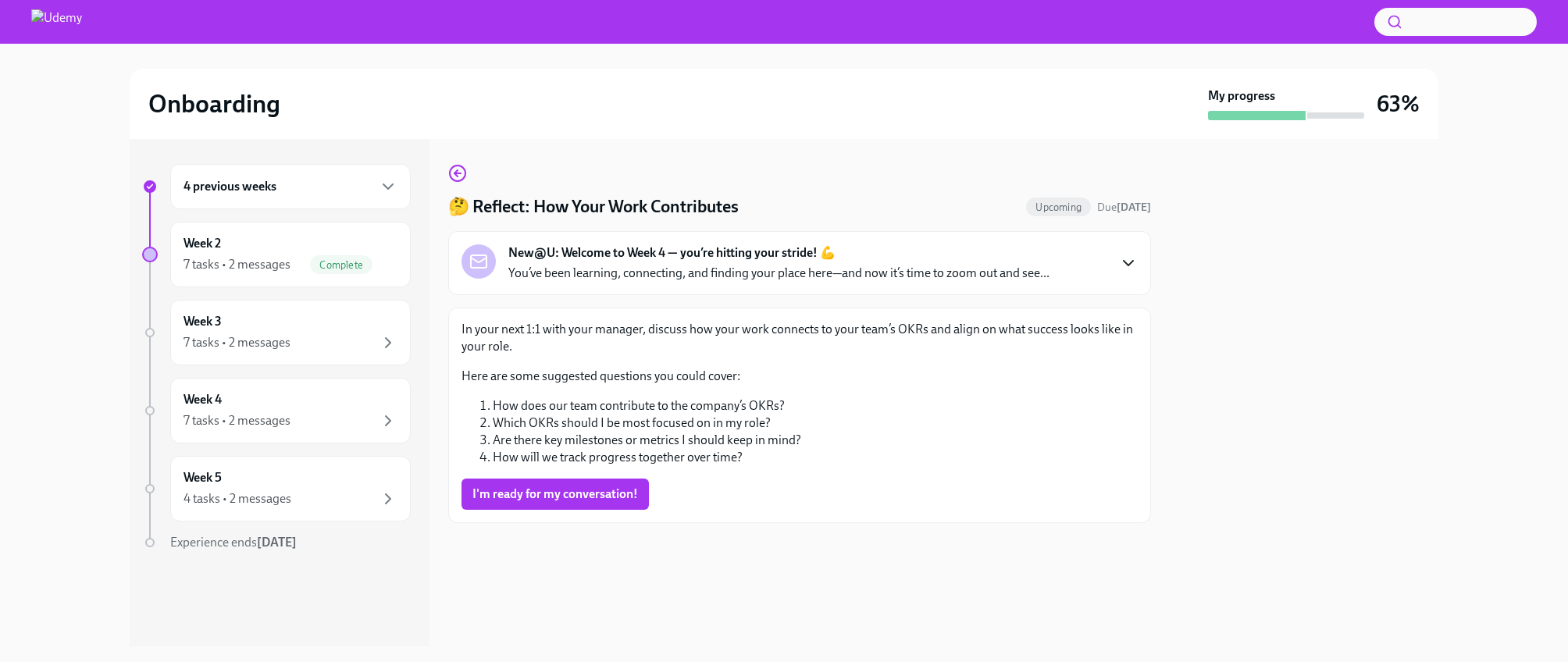
click at [1119, 266] on icon "button" at bounding box center [1128, 263] width 19 height 19
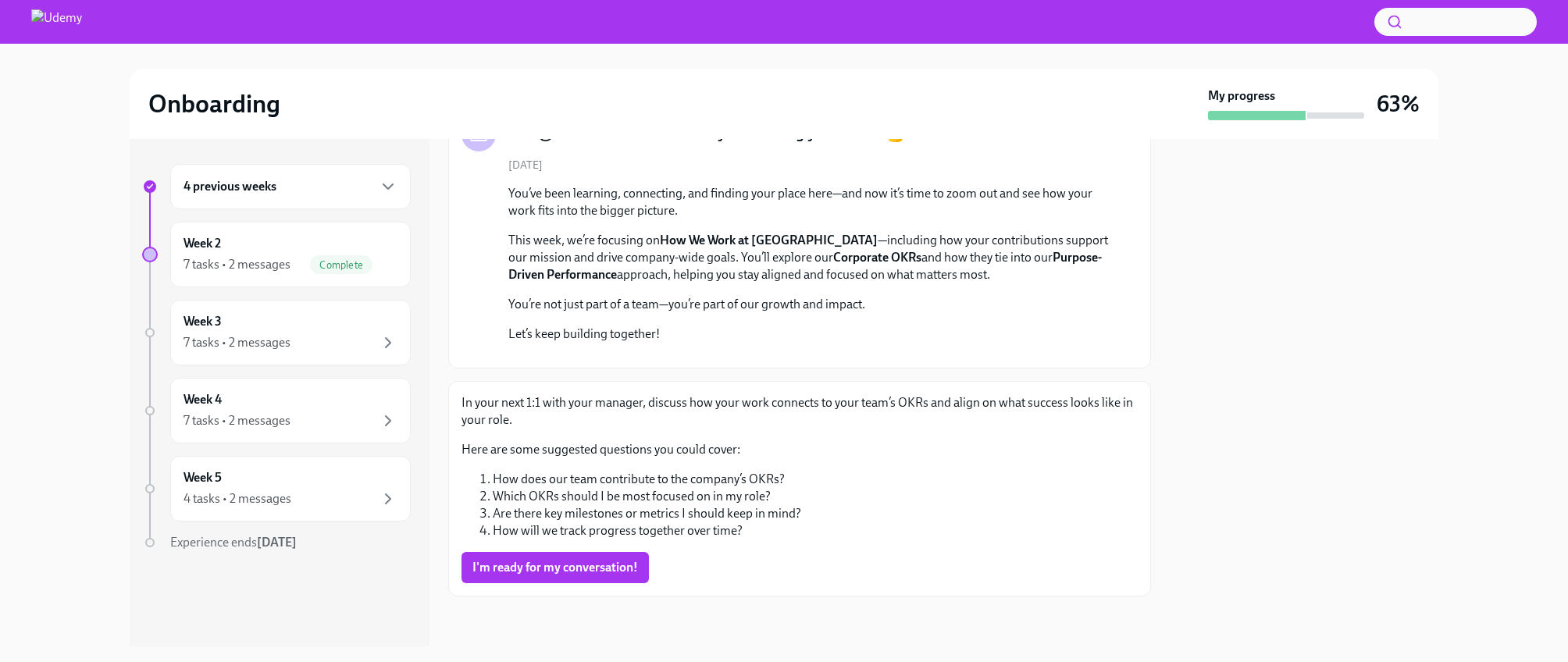
scroll to position [429, 0]
click at [295, 331] on div "Week 3 7 tasks • 2 messages" at bounding box center [290, 331] width 214 height 39
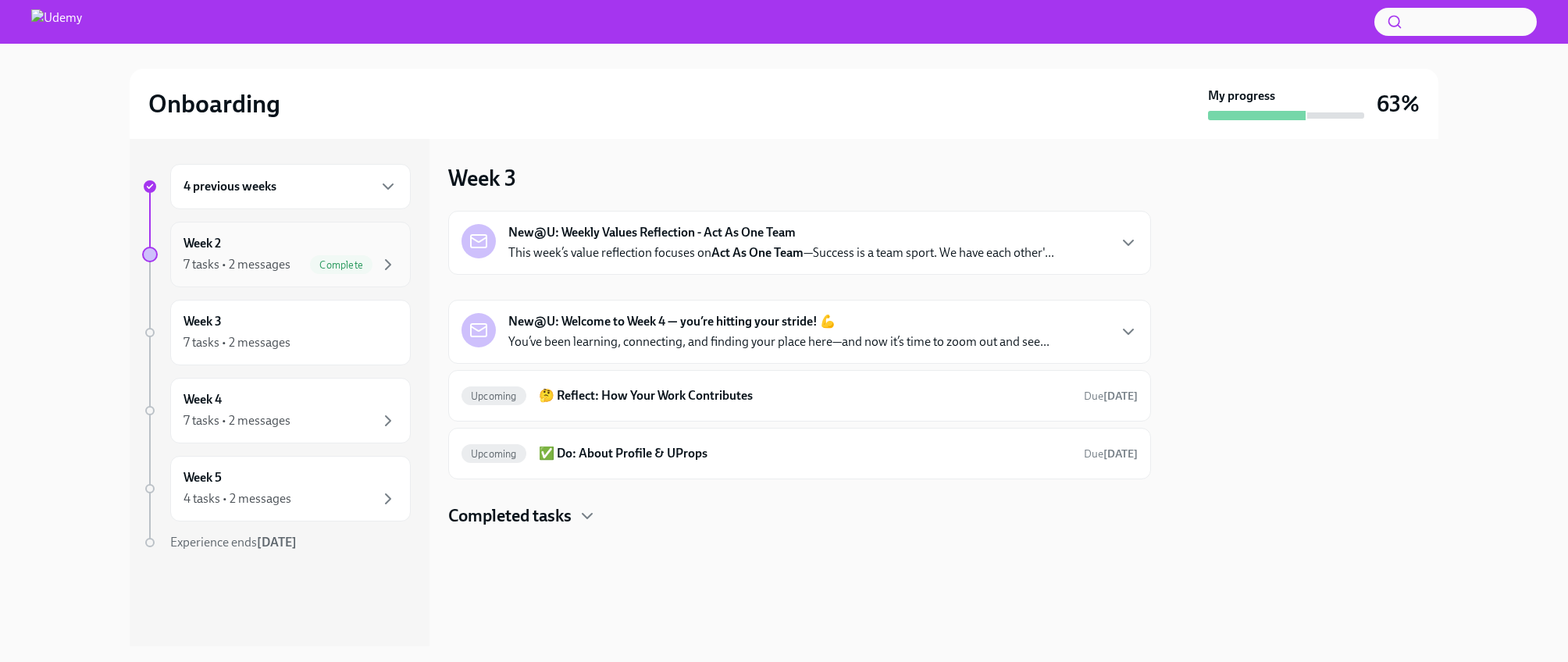
click at [371, 266] on span "Complete" at bounding box center [341, 265] width 62 height 11
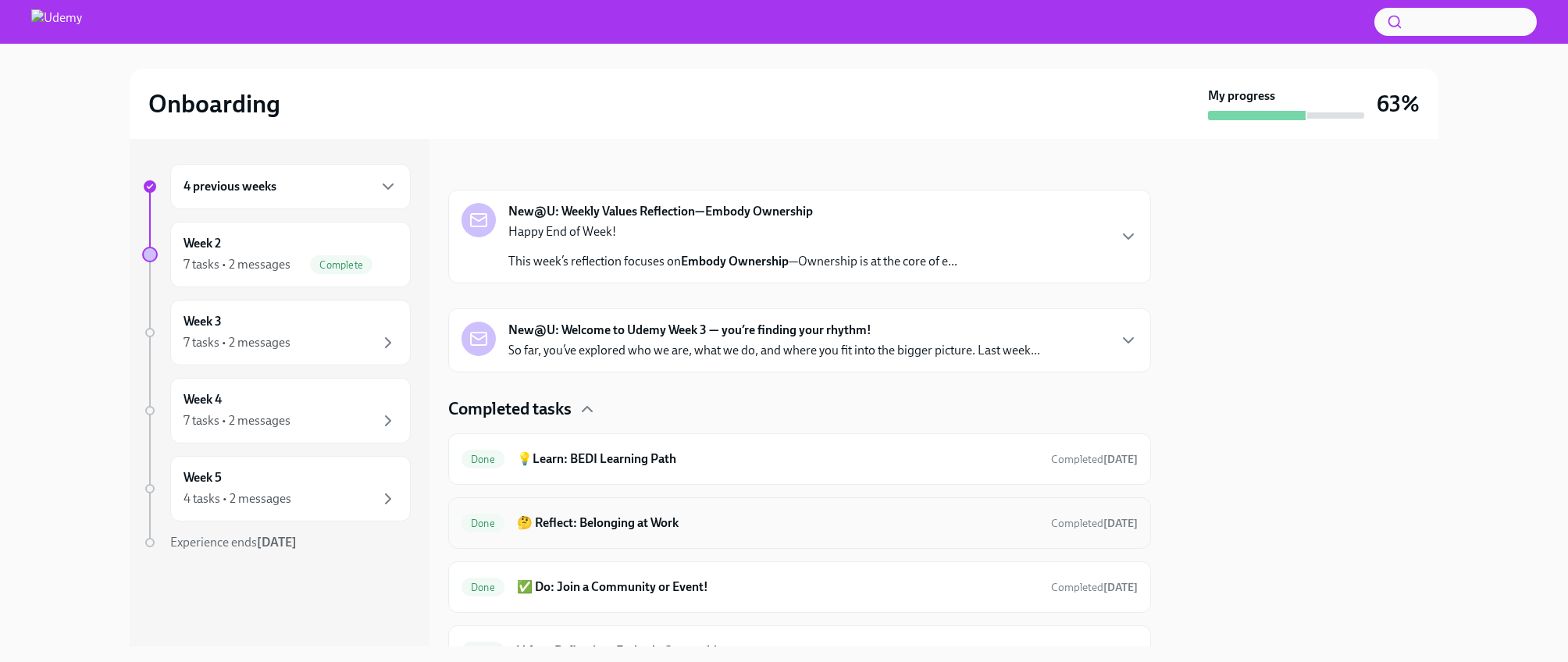
scroll to position [185, 0]
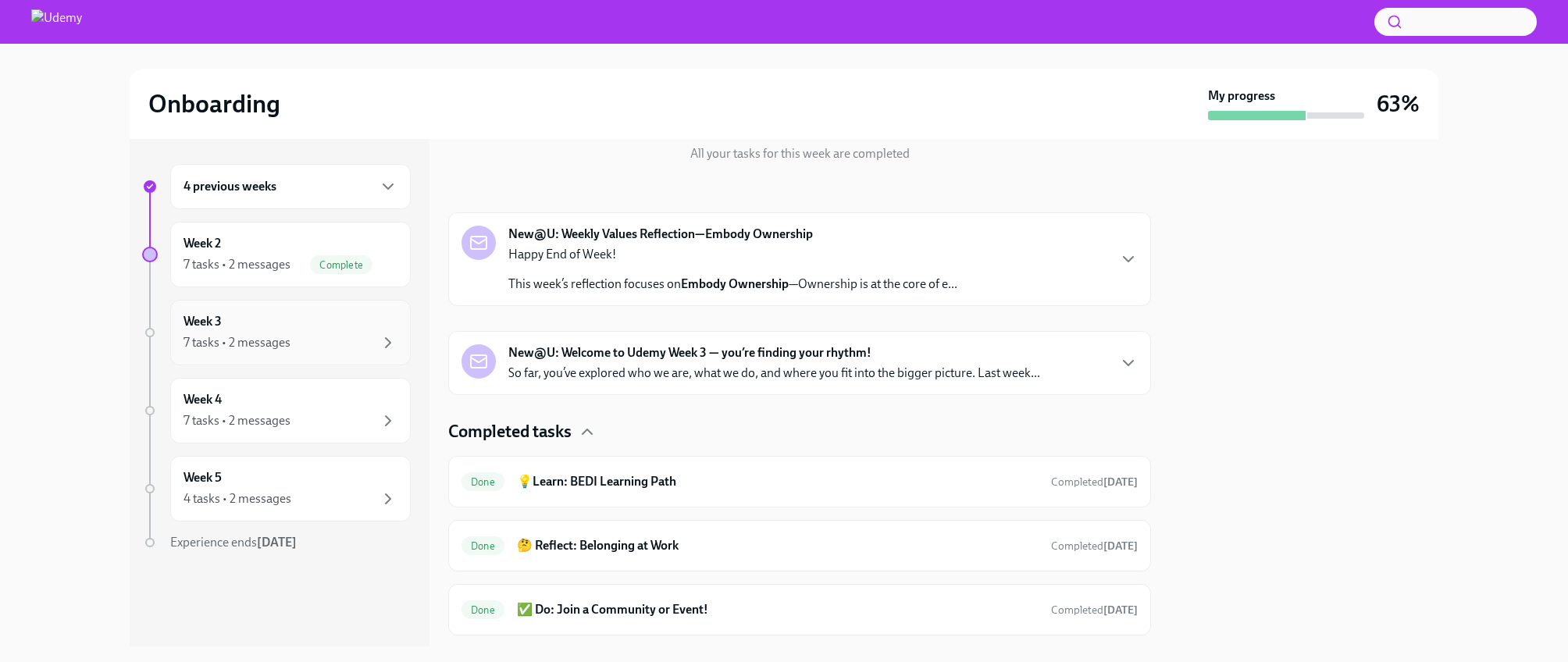
click at [337, 335] on div "7 tasks • 2 messages" at bounding box center [290, 343] width 214 height 19
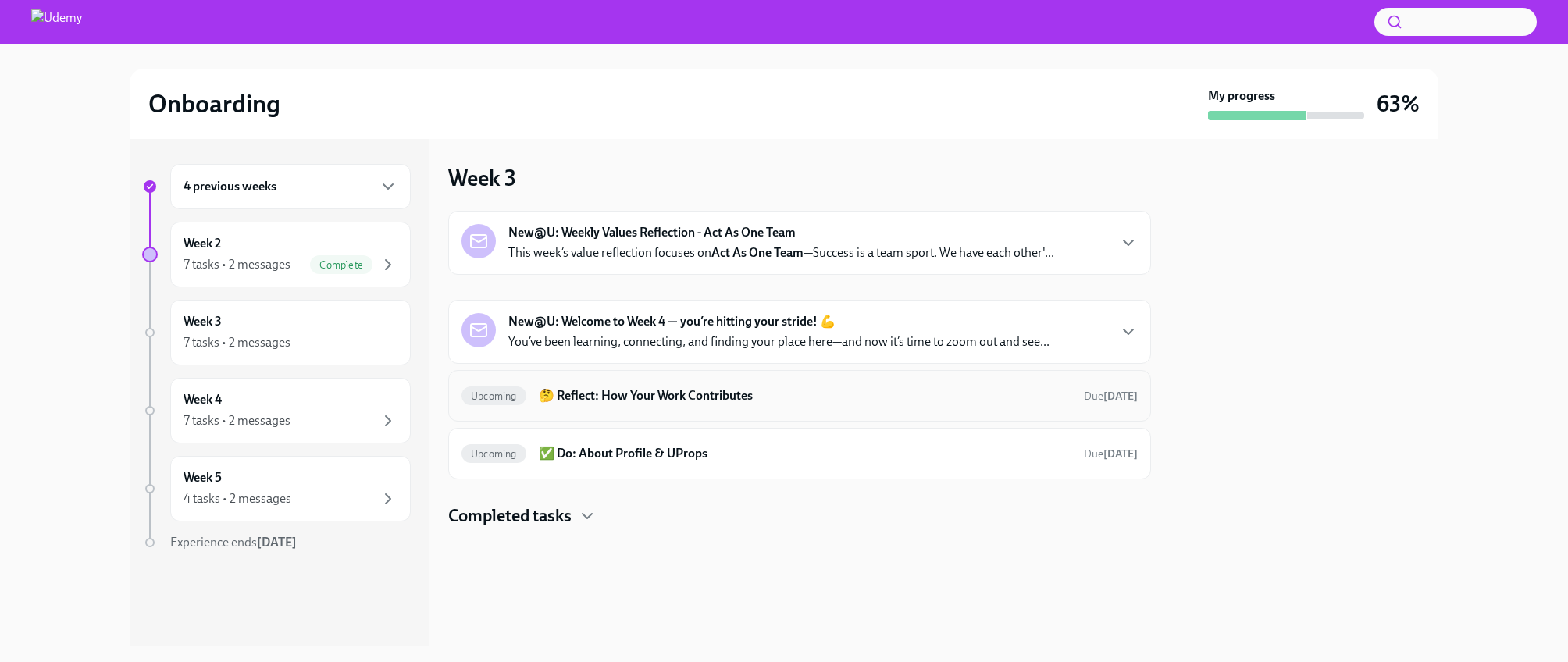
click at [586, 404] on div "Upcoming 🤔 Reflect: How Your Work Contributes Due [DATE]" at bounding box center [800, 396] width 676 height 25
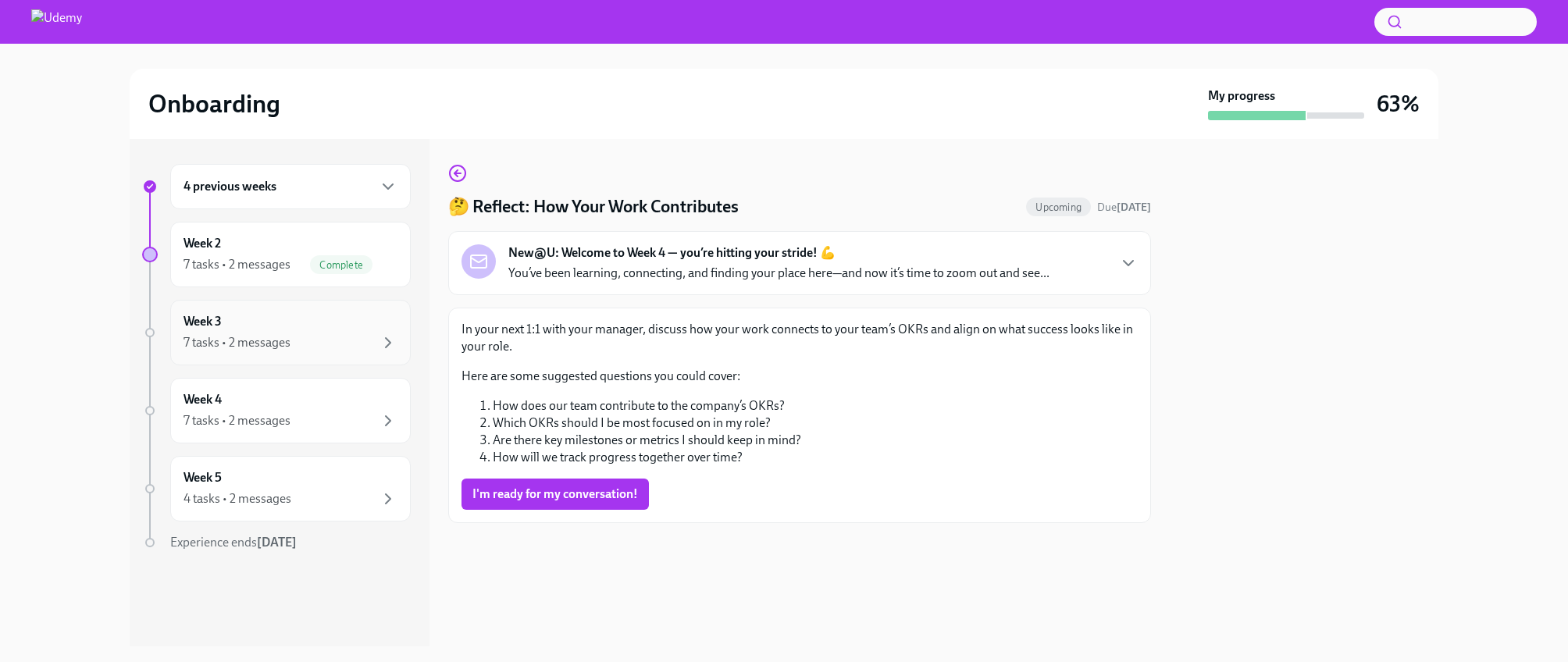
click at [283, 345] on div "7 tasks • 2 messages" at bounding box center [237, 343] width 107 height 17
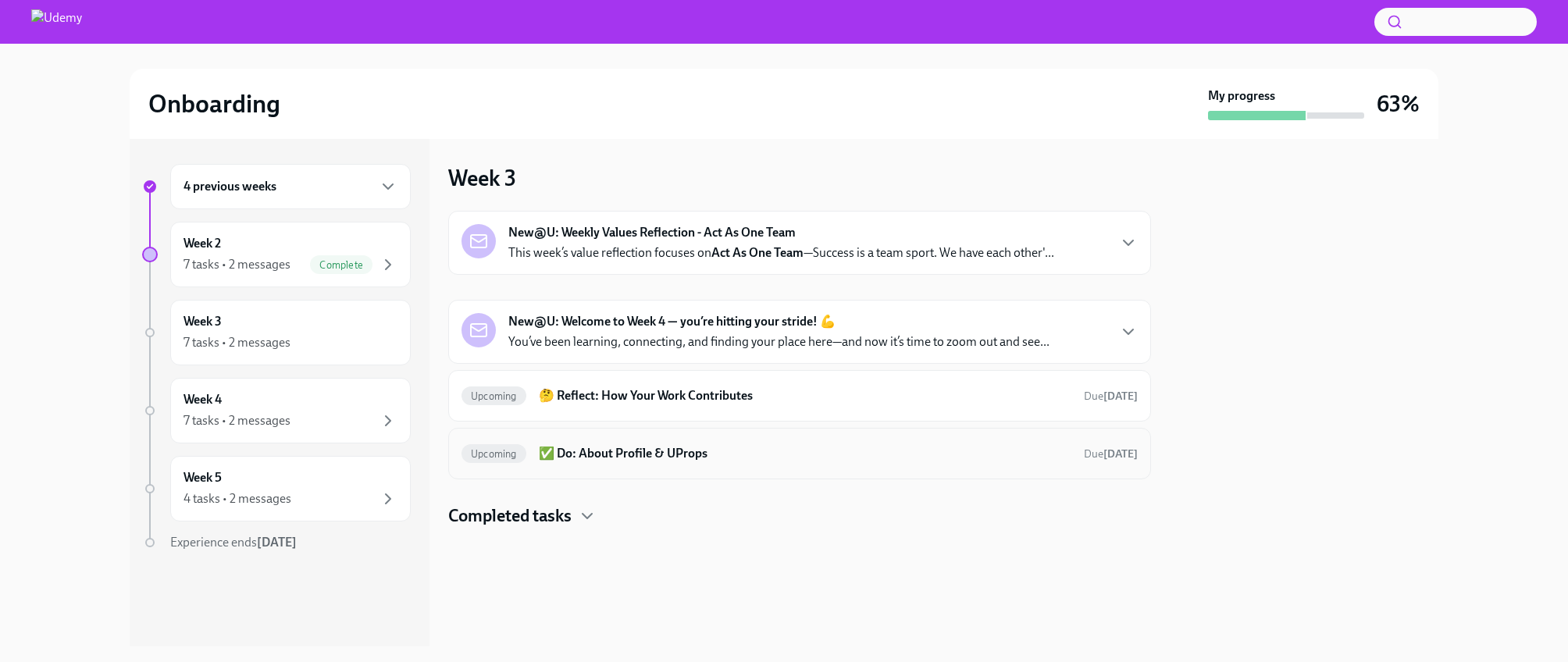
click at [597, 462] on div "Upcoming ✅ Do: About Profile & UProps Due [DATE]" at bounding box center [800, 453] width 676 height 25
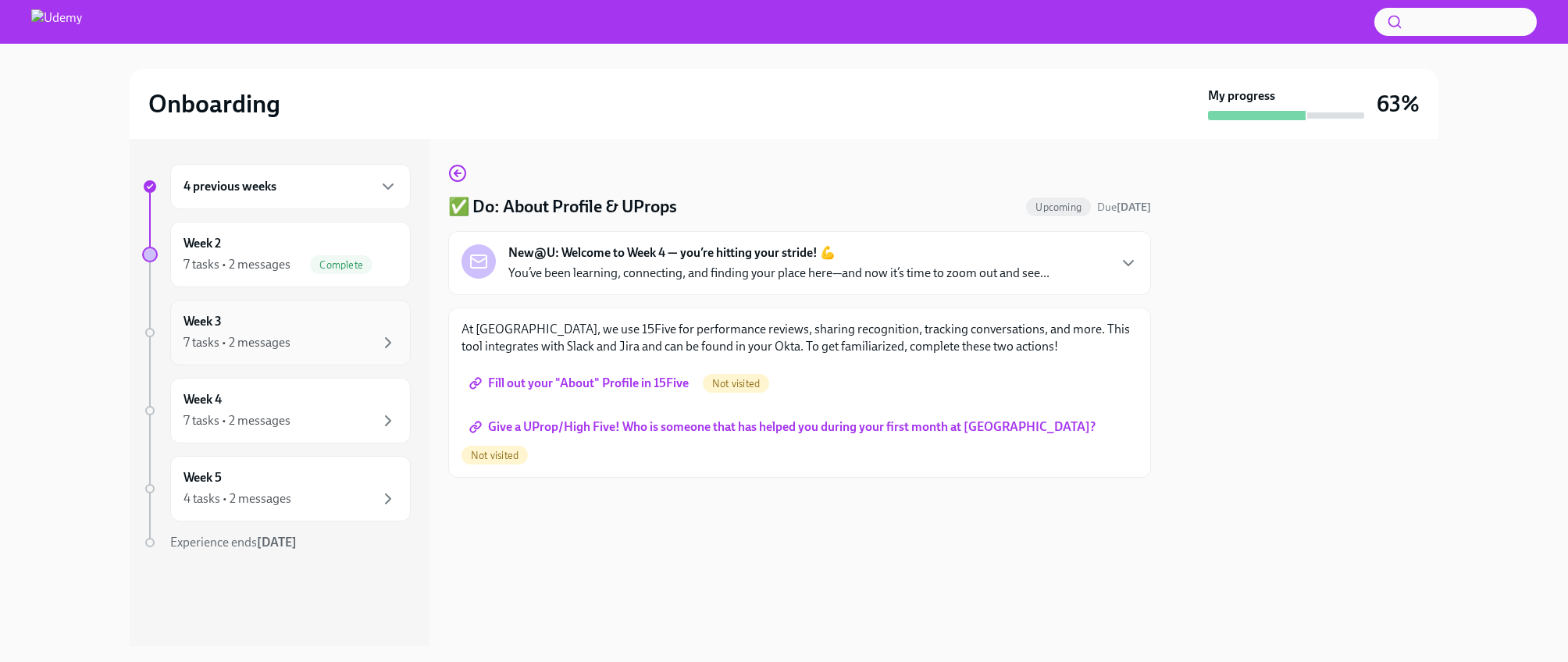
click at [362, 336] on div "7 tasks • 2 messages" at bounding box center [290, 343] width 214 height 19
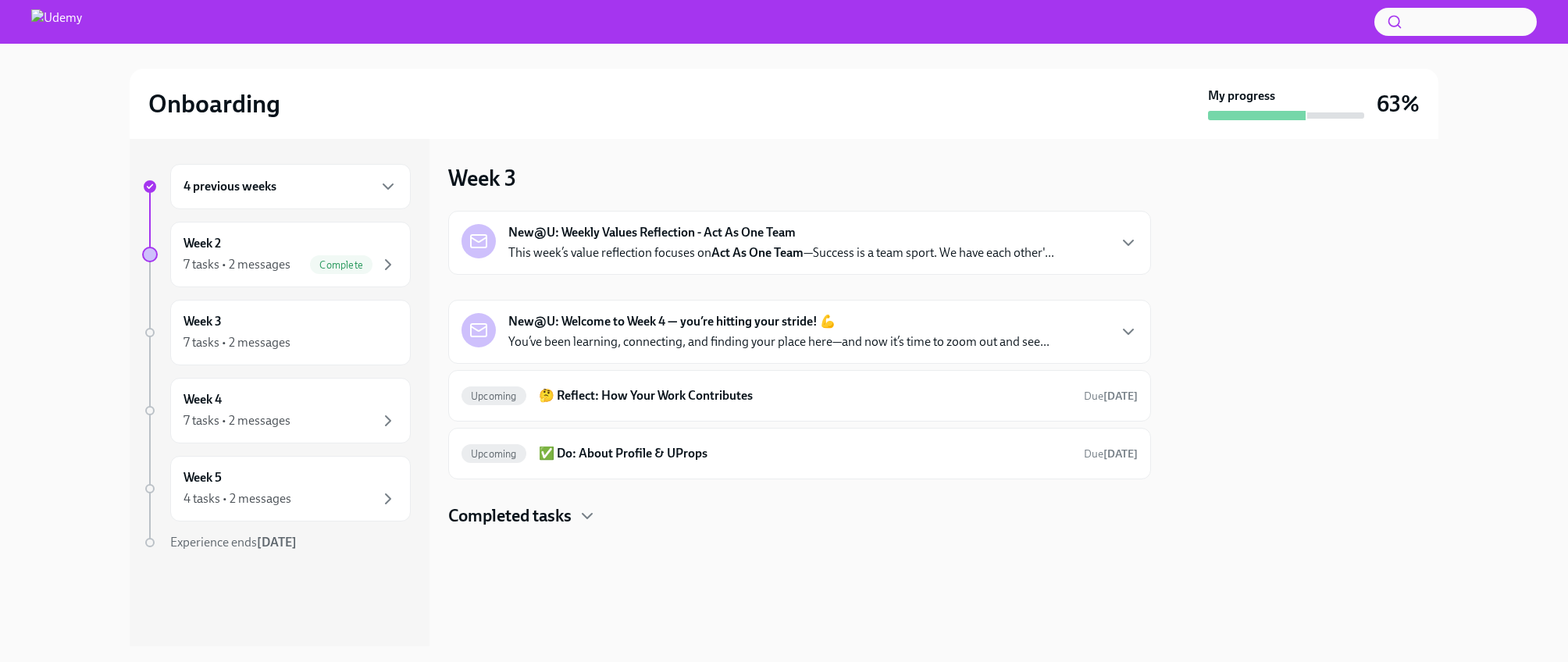
click at [542, 522] on h4 "Completed tasks" at bounding box center [509, 516] width 123 height 24
click at [679, 449] on h6 "✅ Do: About Profile & UProps" at bounding box center [804, 454] width 532 height 17
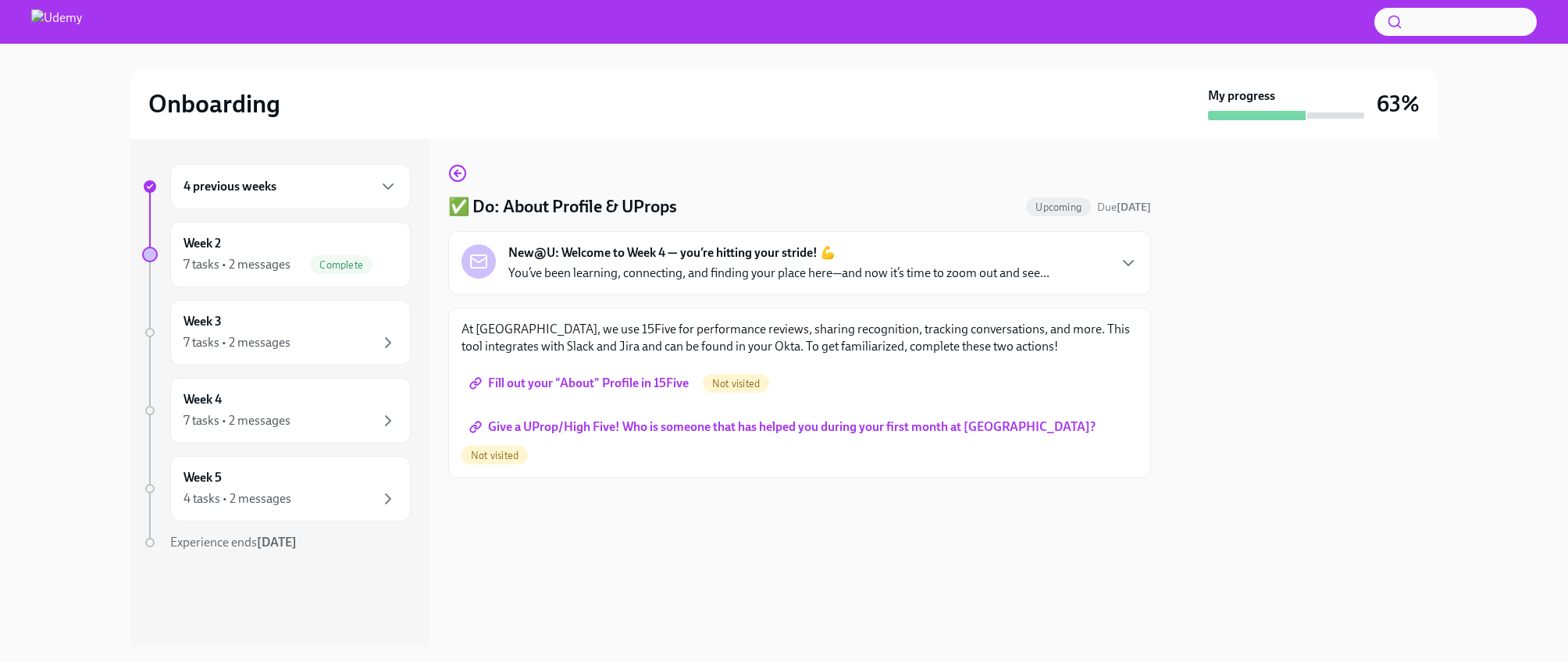
click at [799, 284] on div "New@U: Welcome to Week 4 — you’re hitting your stride! 💪 You’ve been learning, …" at bounding box center [800, 263] width 703 height 64
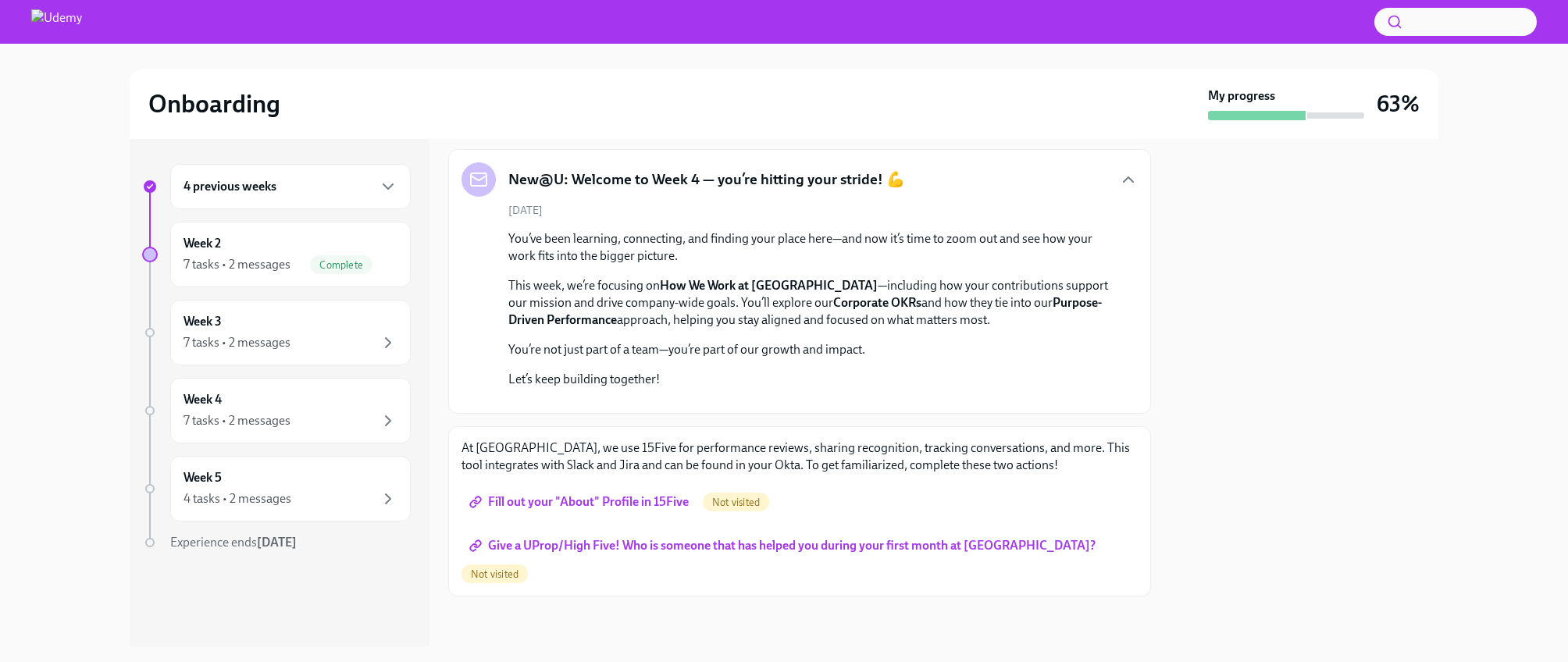
scroll to position [363, 0]
click at [509, 509] on span "Fill out your "About" Profile in 15Five" at bounding box center [581, 502] width 217 height 16
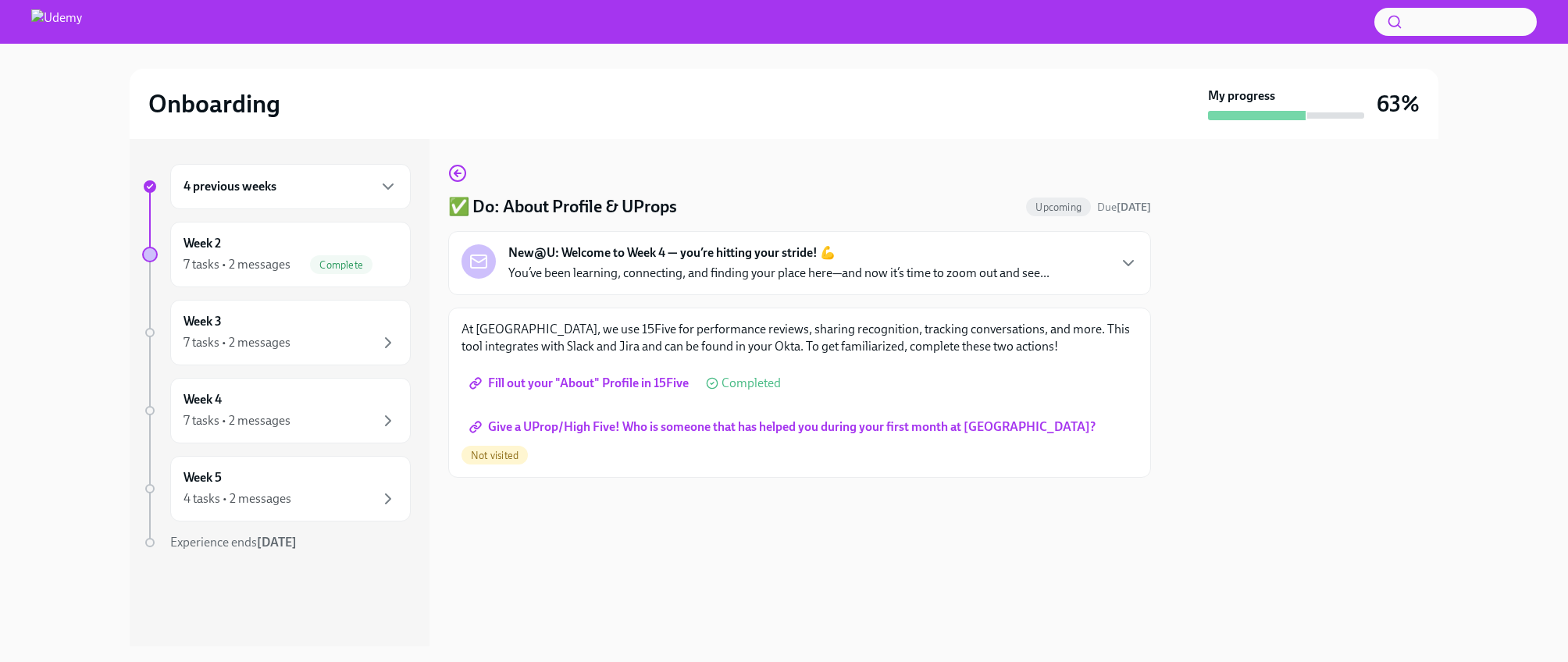
click at [847, 424] on span "Give a UProp/High Five! Who is someone that has helped you during your first mo…" at bounding box center [784, 427] width 623 height 16
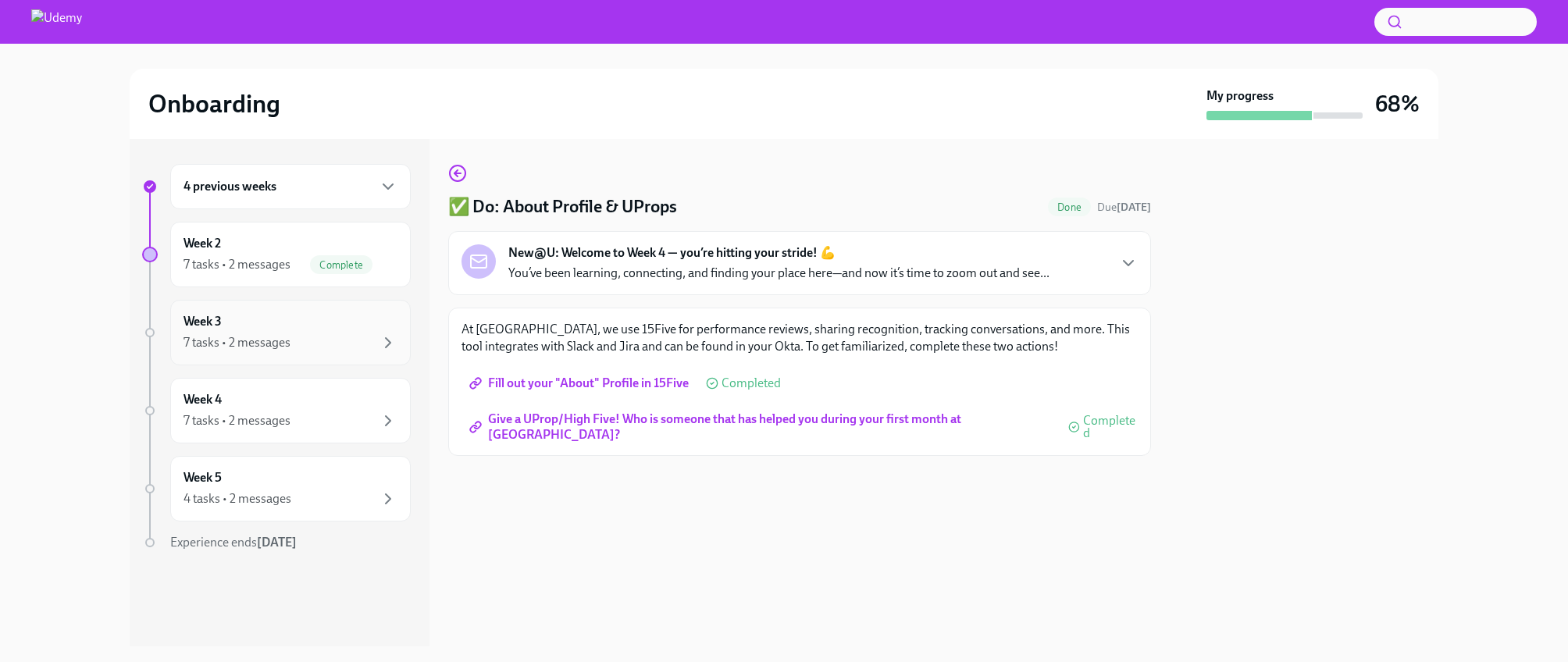
click at [281, 338] on div "7 tasks • 2 messages" at bounding box center [237, 343] width 107 height 17
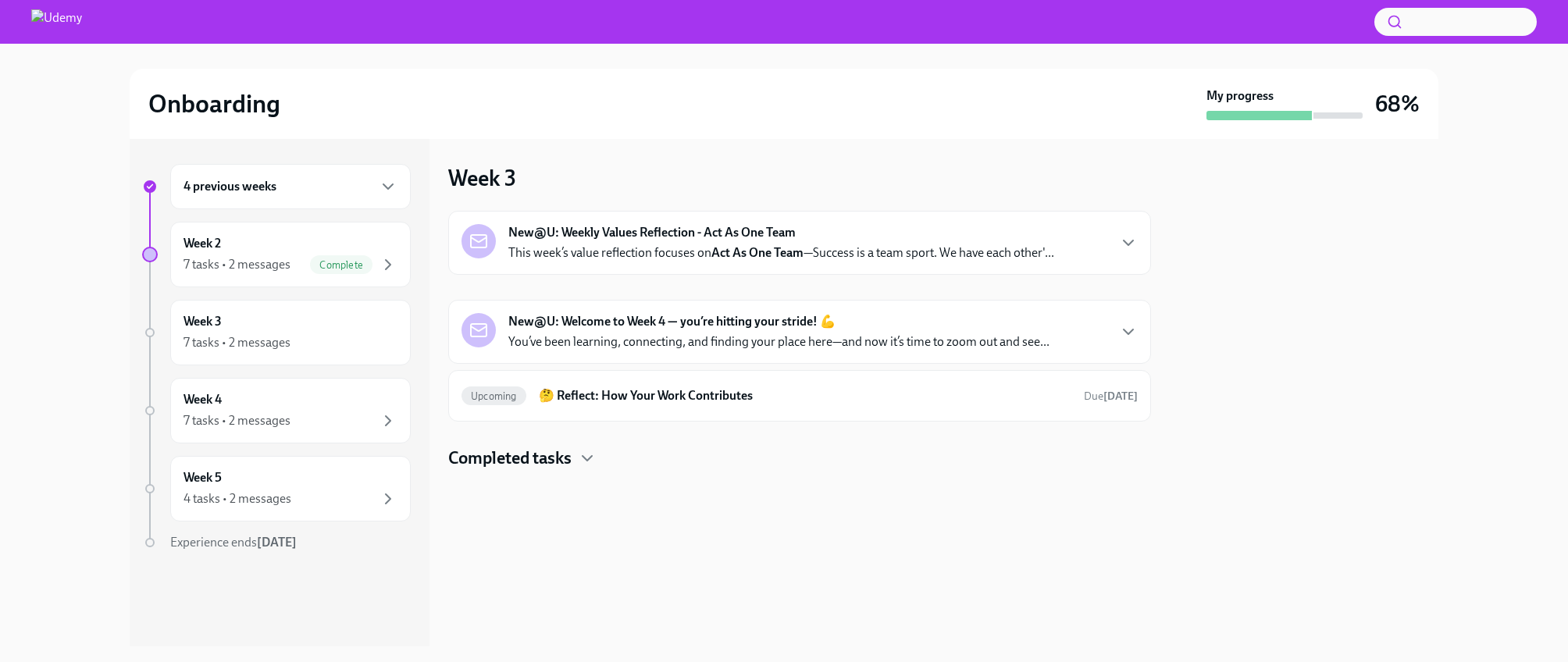
click at [1010, 258] on p "This week’s value reflection focuses on Act As One Team —Success is a team spor…" at bounding box center [781, 252] width 545 height 17
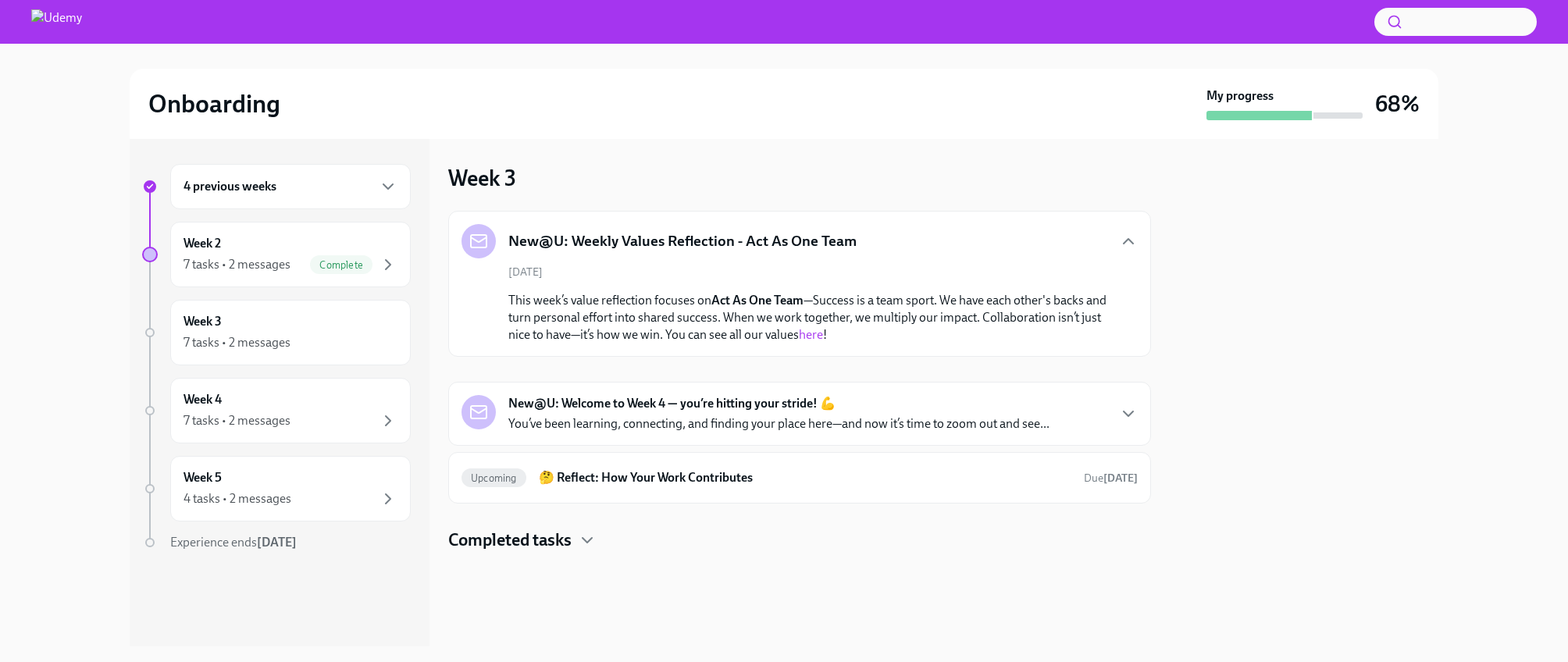
click at [911, 417] on p "You’ve been learning, connecting, and finding your place here—and now it’s time…" at bounding box center [779, 424] width 541 height 17
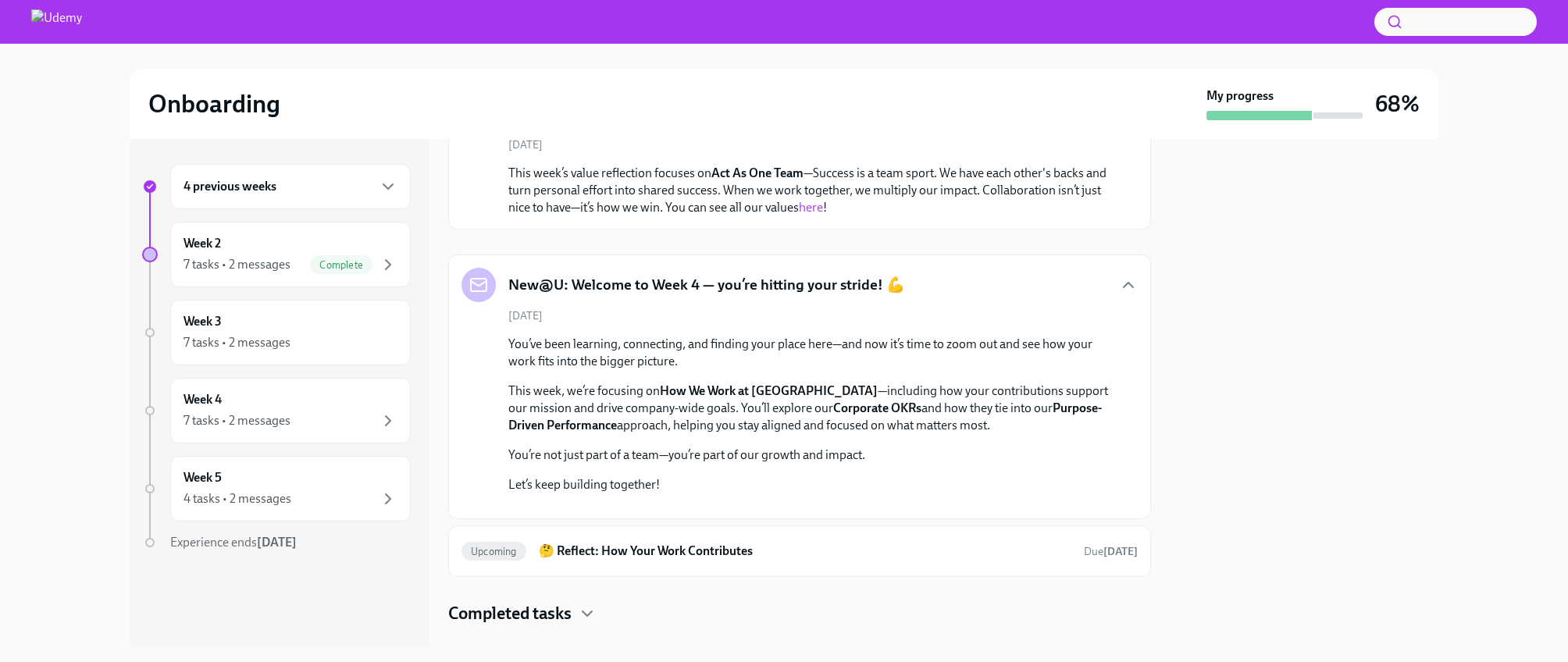
scroll to position [149, 0]
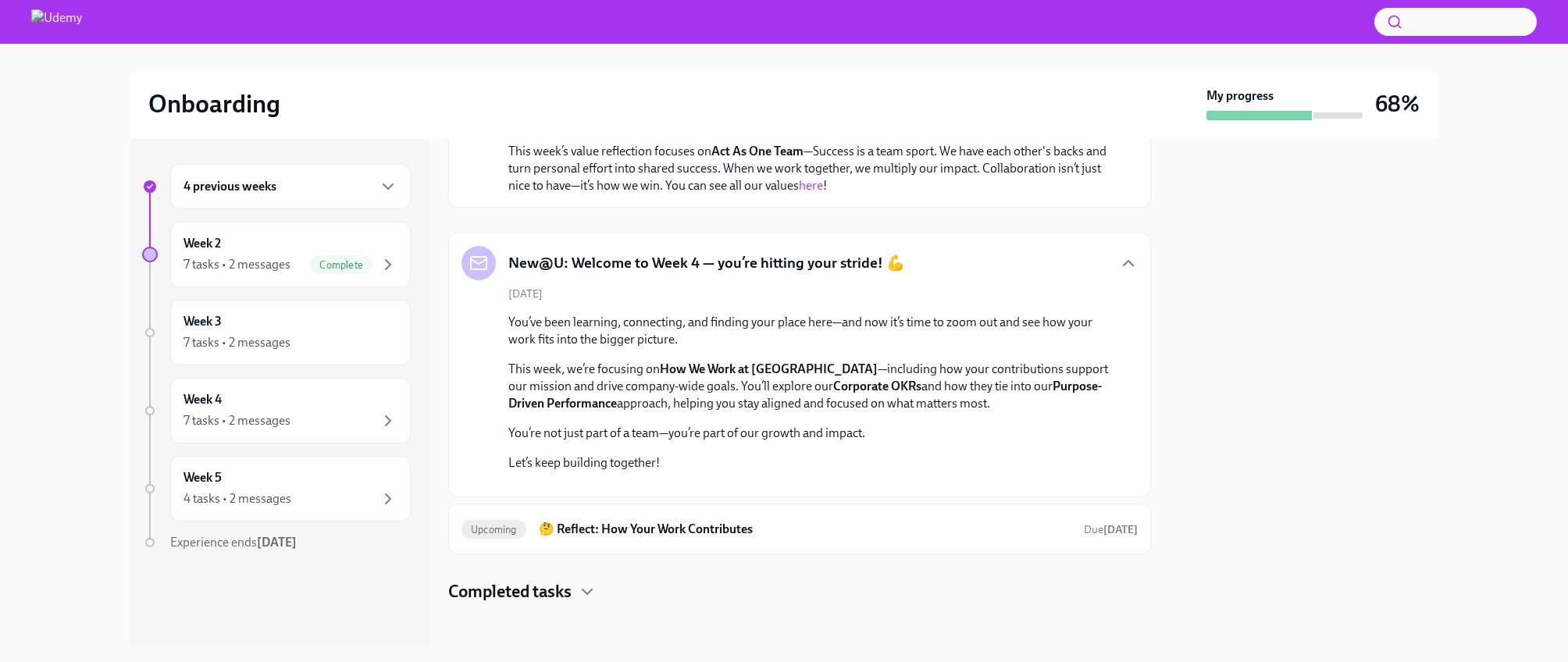
click at [604, 484] on button "Zoom image" at bounding box center [659, 484] width 302 height 0
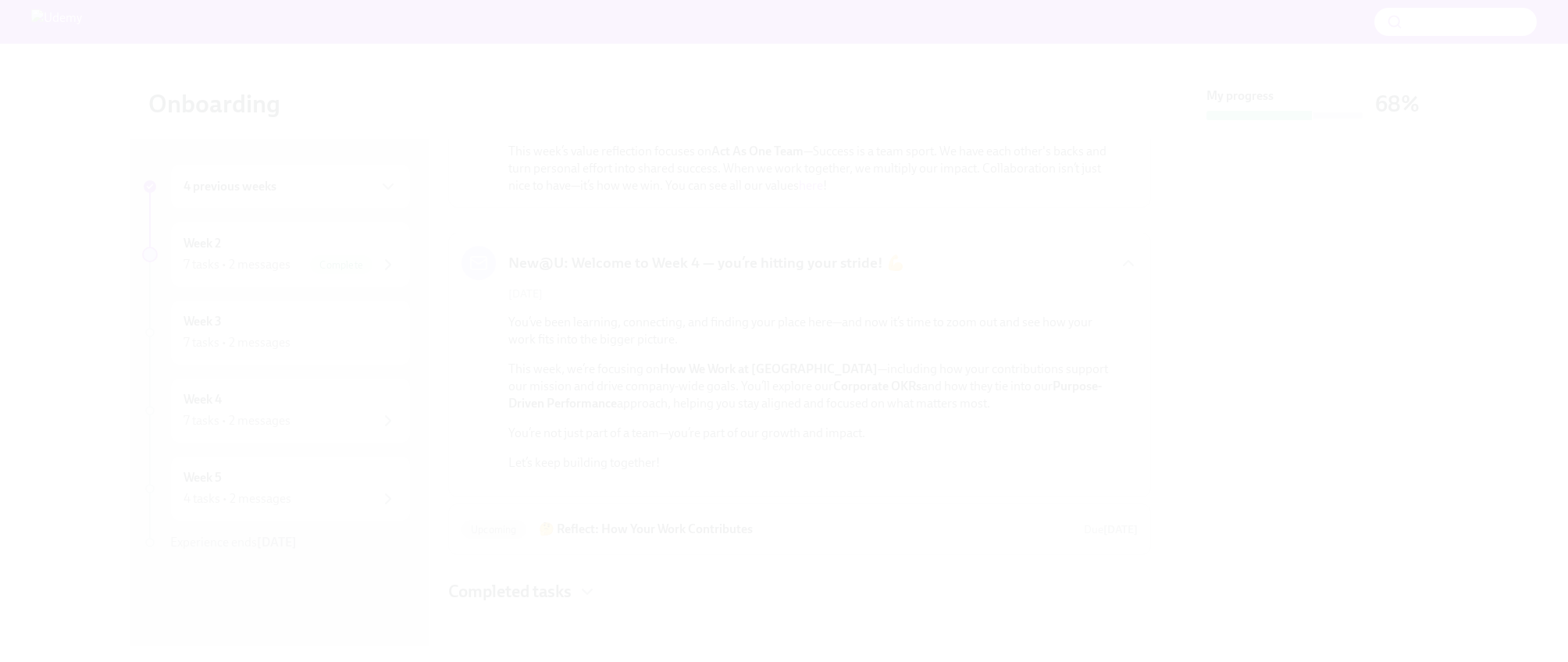
click at [604, 532] on button "Unzoom image" at bounding box center [784, 331] width 1568 height 662
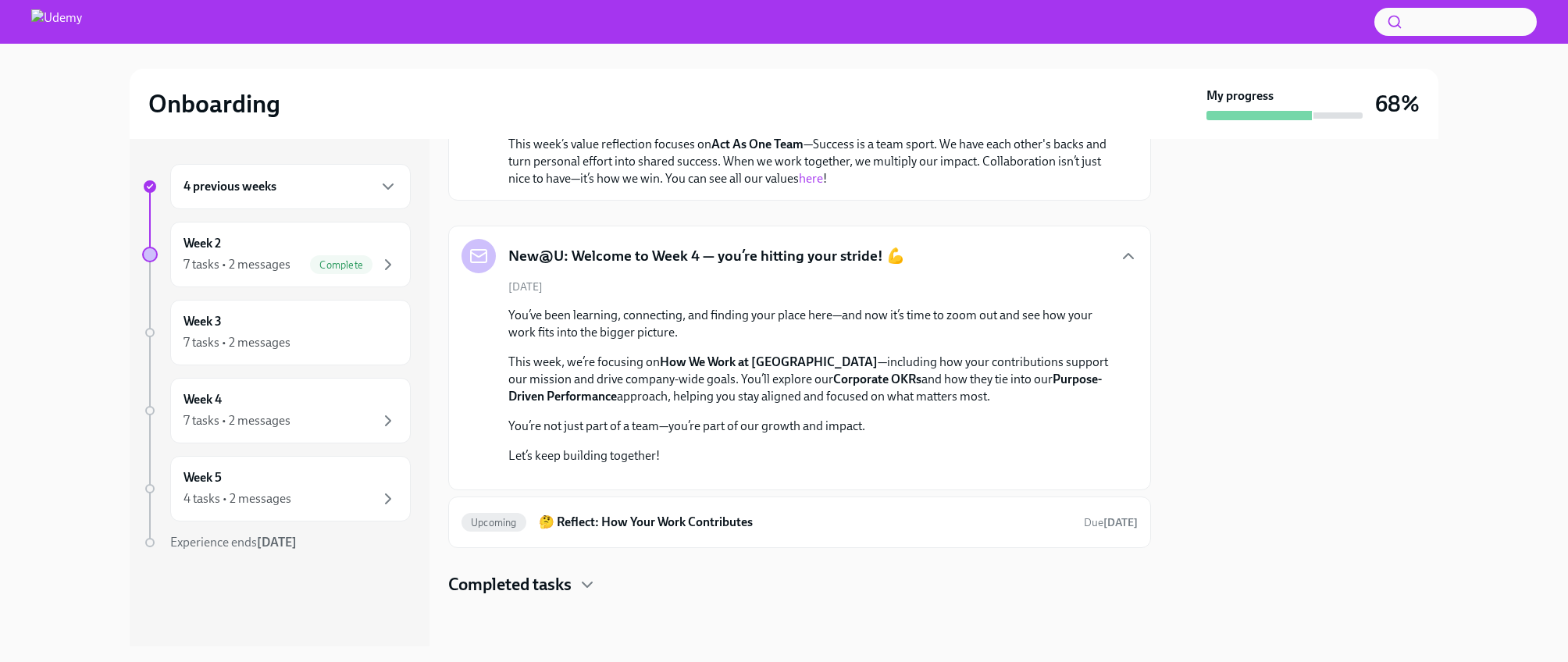
scroll to position [257, 0]
click at [770, 307] on div "You’ve been learning, connecting, and finding your place here—and now it’s time…" at bounding box center [811, 385] width 605 height 157
click at [832, 372] on strong "Corporate OKRs" at bounding box center [877, 379] width 89 height 15
click at [998, 372] on strong "Purpose-Driven Performance" at bounding box center [805, 388] width 593 height 32
click at [553, 372] on strong "Purpose-Driven Performance" at bounding box center [805, 388] width 593 height 32
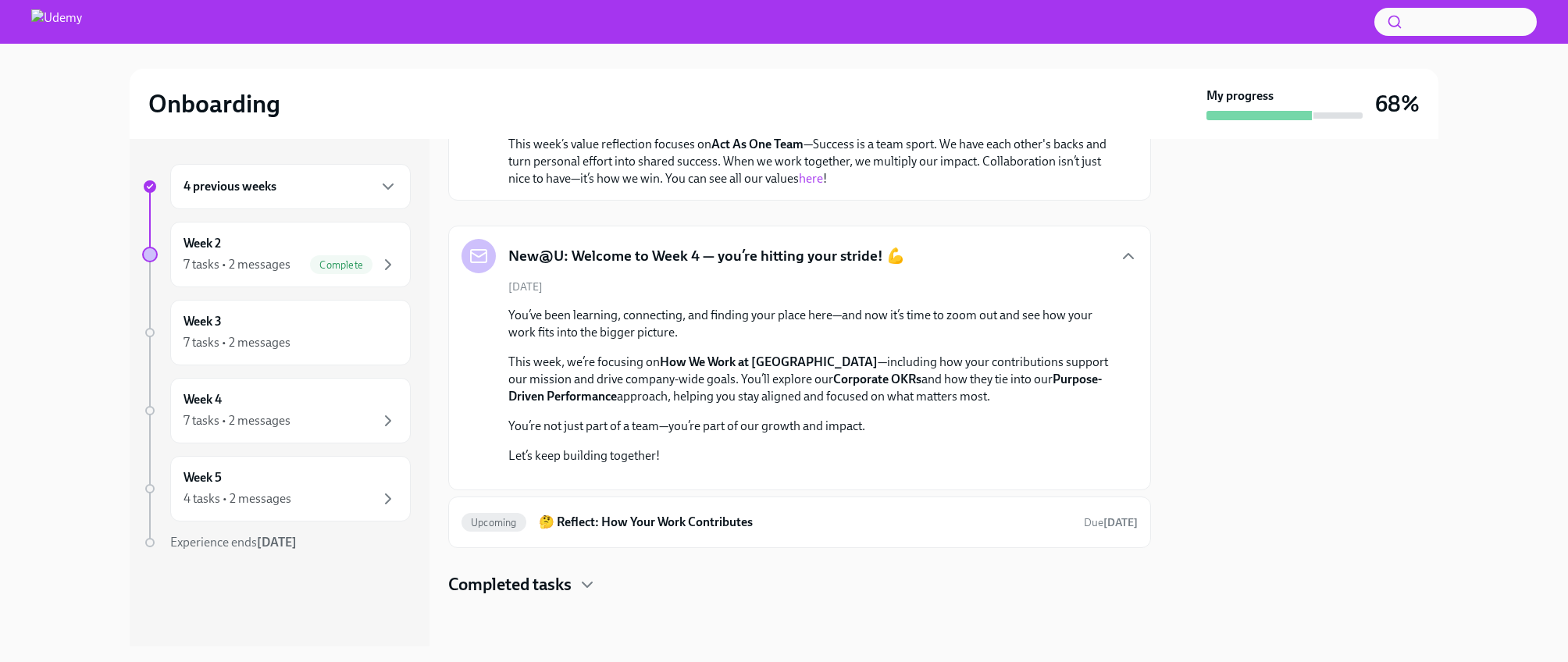
click at [676, 246] on h5 "New@U: Welcome to Week 4 — you’re hitting your stride! 💪" at bounding box center [706, 256] width 396 height 21
click at [313, 337] on div "7 tasks • 2 messages" at bounding box center [290, 343] width 214 height 19
click at [267, 328] on div "Week 3 7 tasks • 2 messages" at bounding box center [290, 331] width 214 height 39
click at [577, 585] on div "Completed tasks" at bounding box center [800, 584] width 703 height 24
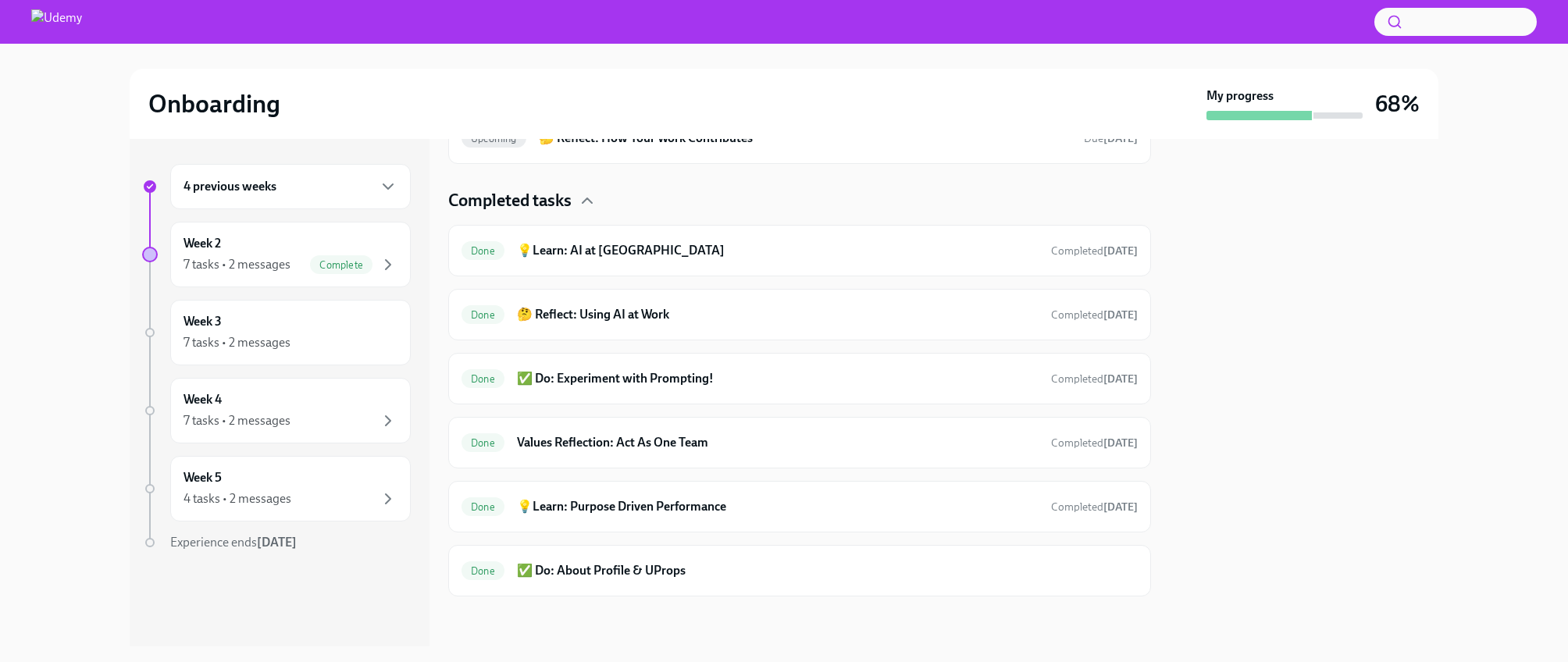
scroll to position [829, 0]
click at [316, 330] on div "Week 3 7 tasks • 2 messages" at bounding box center [290, 331] width 214 height 39
click at [369, 263] on span "Complete" at bounding box center [341, 265] width 62 height 11
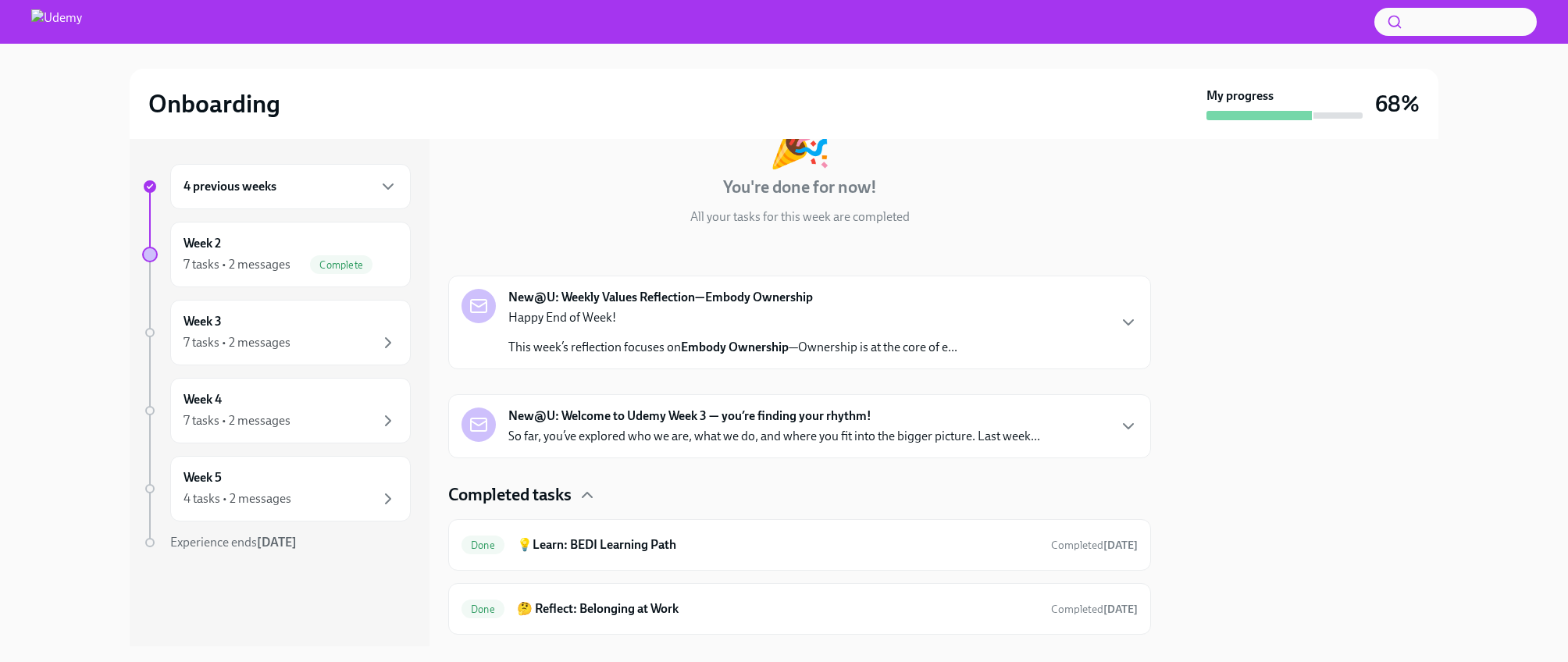
scroll to position [120, 0]
click at [728, 433] on p "So far, you’ve explored who we are, what we do, and where you fit into the bigg…" at bounding box center [774, 438] width 532 height 17
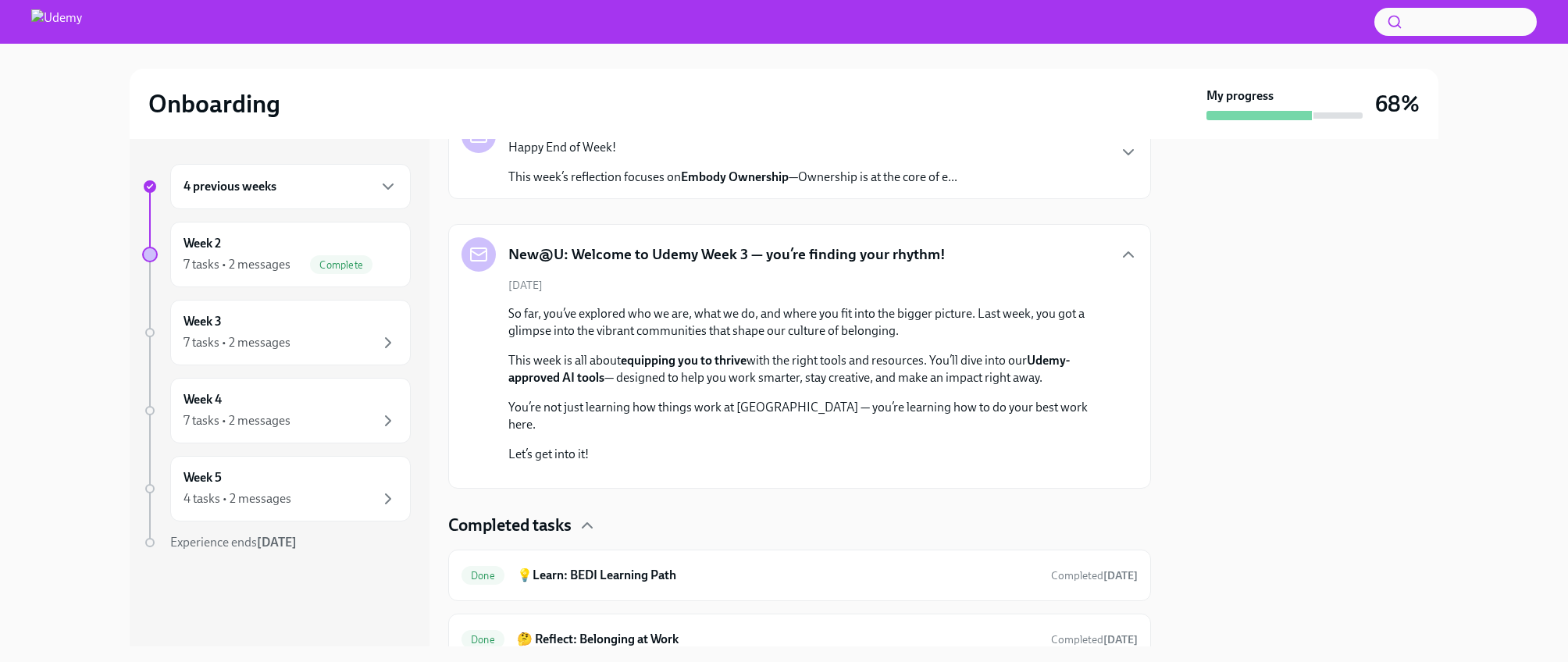
scroll to position [290, 0]
click at [688, 361] on strong "equipping you to thrive" at bounding box center [683, 362] width 125 height 15
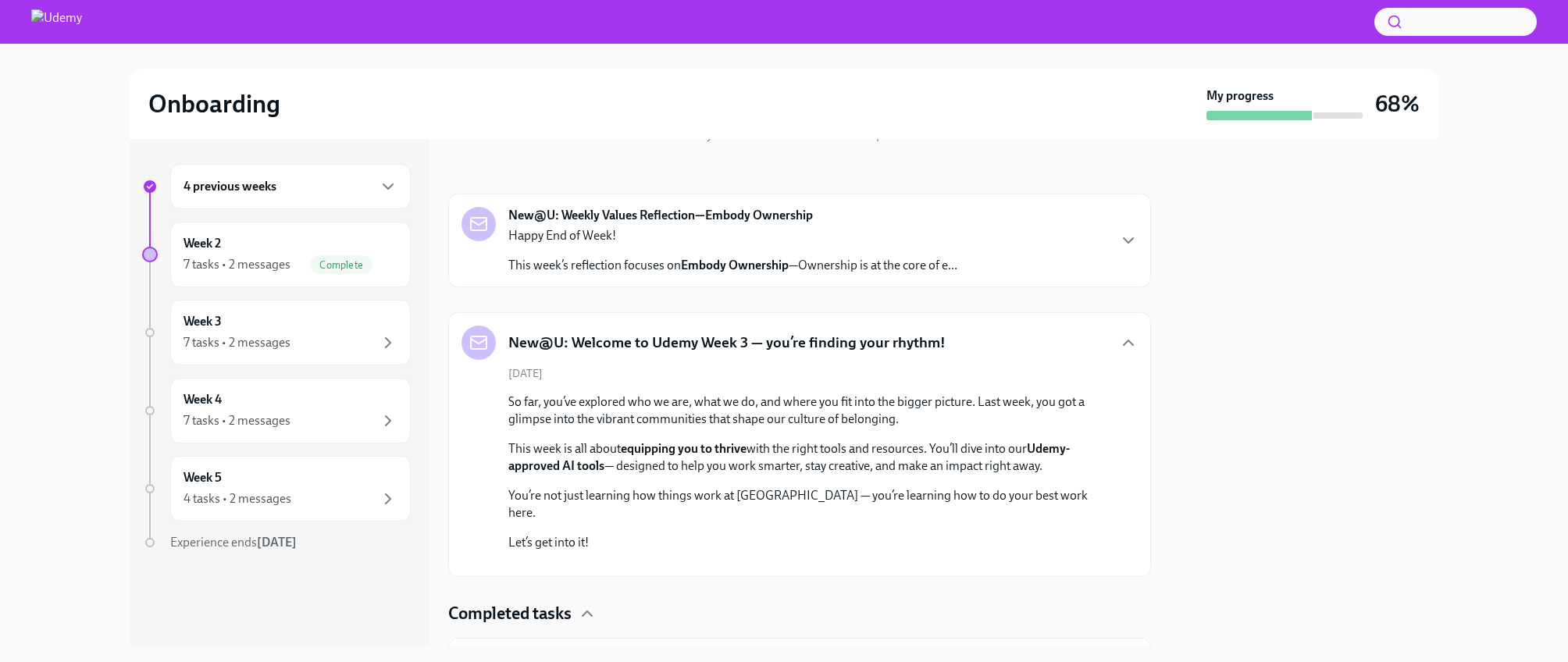
scroll to position [200, 0]
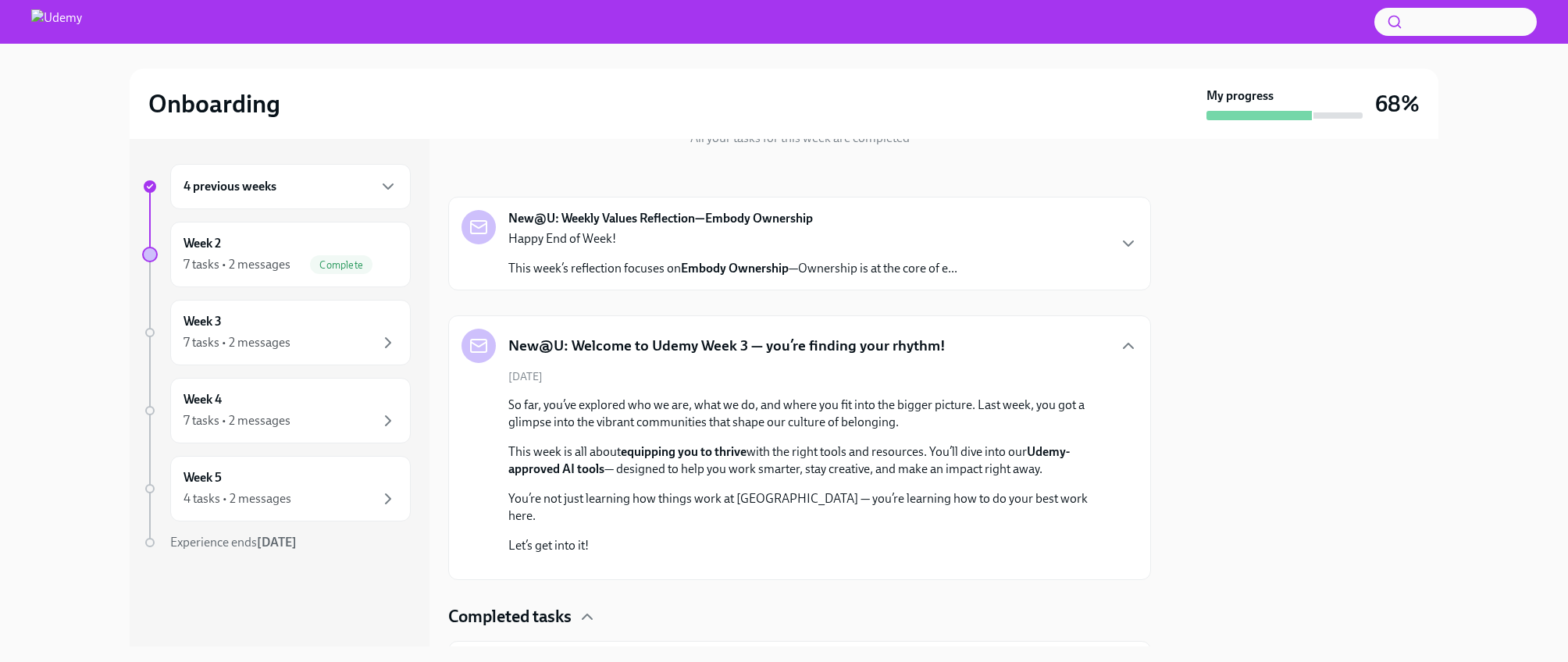
click at [823, 258] on div "Happy End of Week! This week’s reflection focuses on Embody Ownership —Ownershi…" at bounding box center [733, 254] width 449 height 47
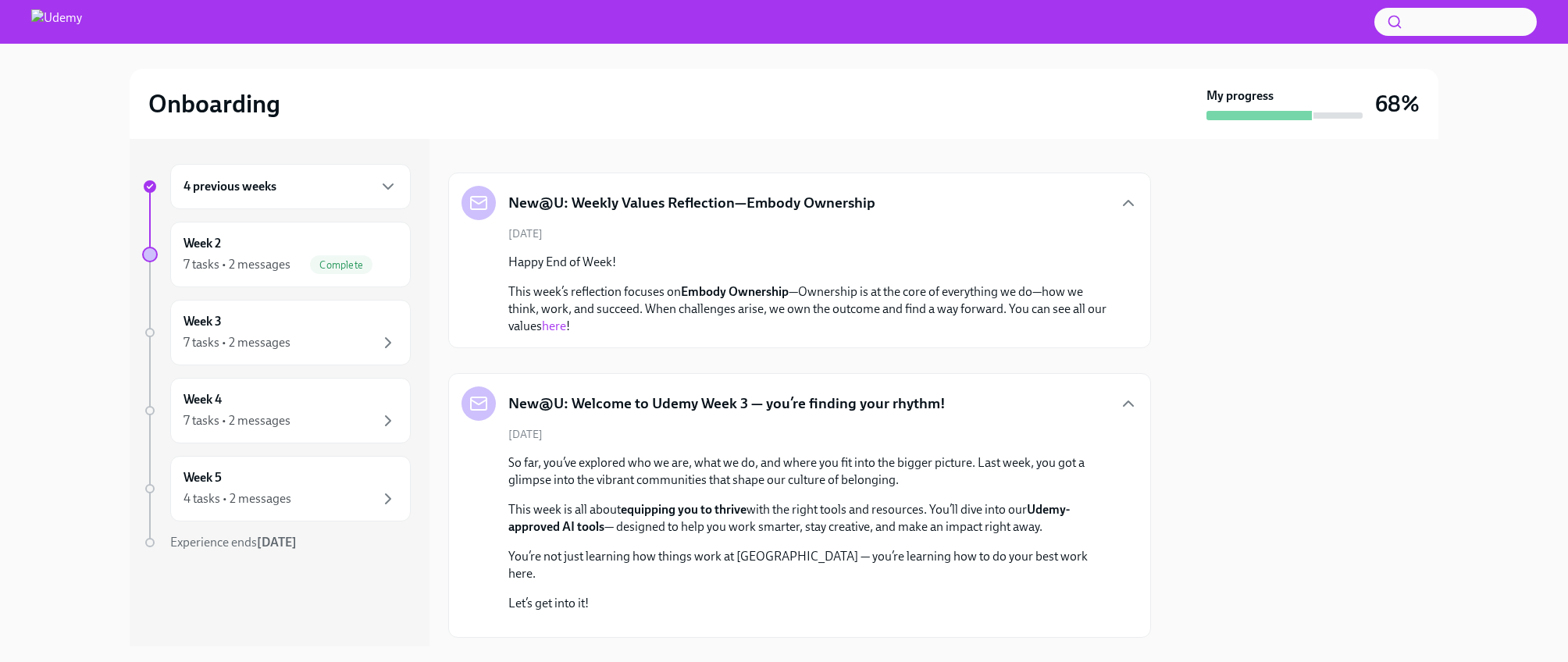
scroll to position [228, 0]
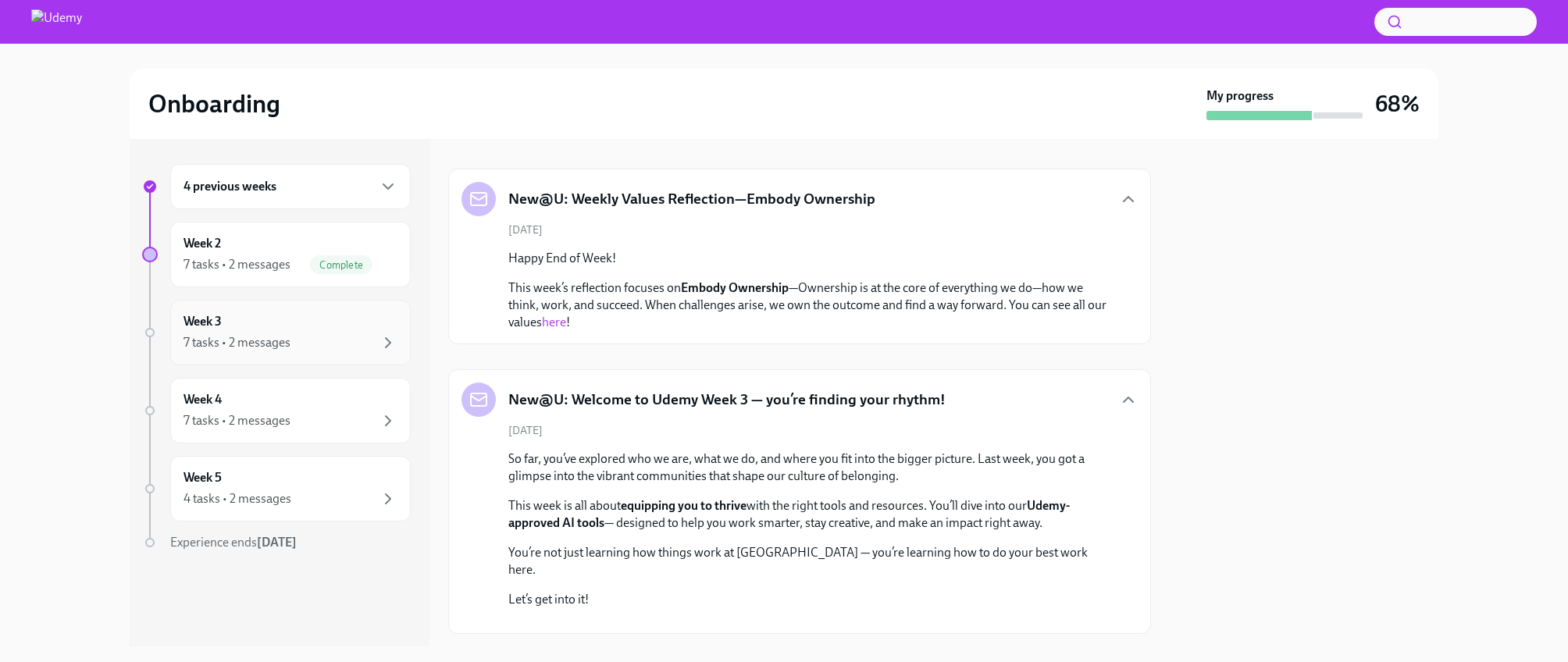
click at [244, 331] on div "Week 3 7 tasks • 2 messages" at bounding box center [290, 331] width 214 height 39
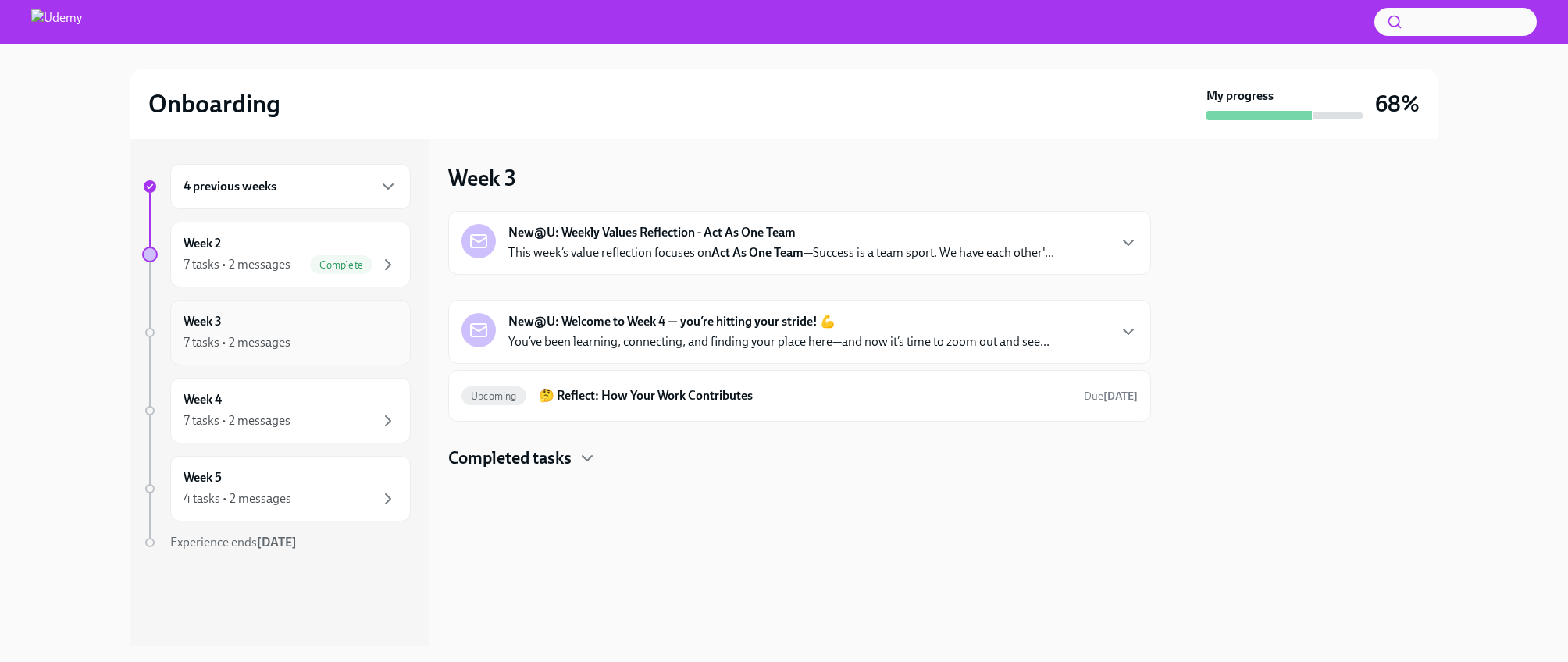
click at [340, 317] on div "Week 3 7 tasks • 2 messages" at bounding box center [290, 331] width 214 height 39
click at [272, 334] on div "7 tasks • 2 messages" at bounding box center [237, 343] width 107 height 17
click at [709, 256] on p "This week’s value reflection focuses on Act As One Team —Success is a team spor…" at bounding box center [781, 252] width 545 height 17
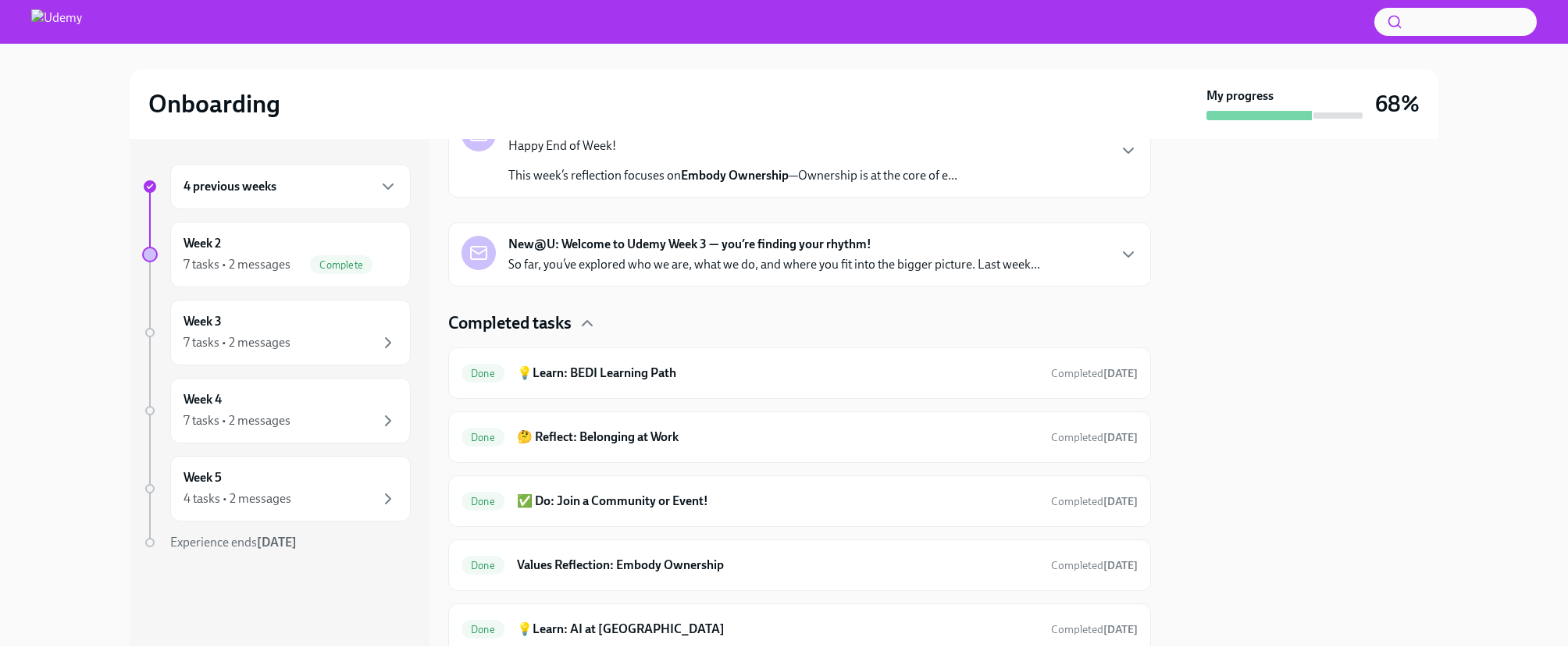
scroll to position [294, 0]
click at [574, 274] on div "New@U: Welcome to Udemy Week 3 — you’re finding your rhythm! So far, you’ve exp…" at bounding box center [800, 253] width 703 height 64
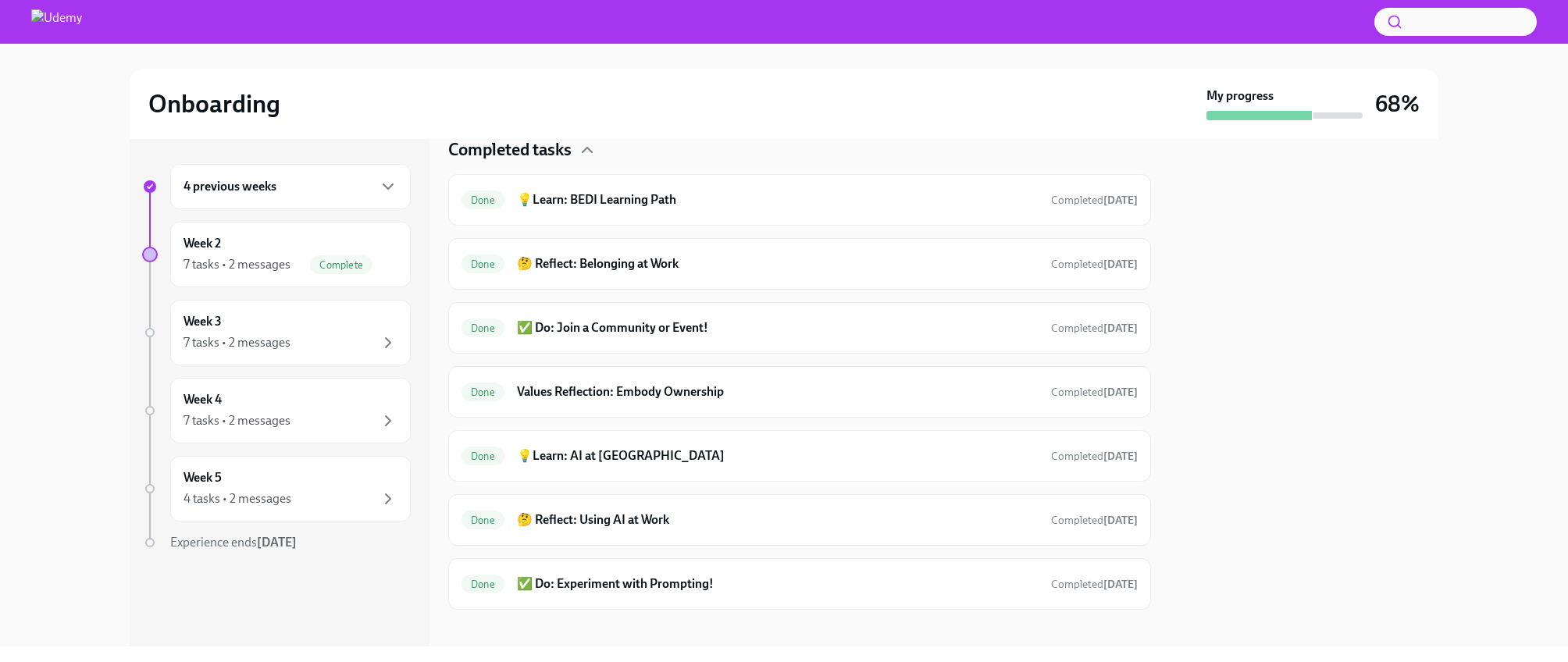
scroll to position [634, 0]
